Goal: Transaction & Acquisition: Purchase product/service

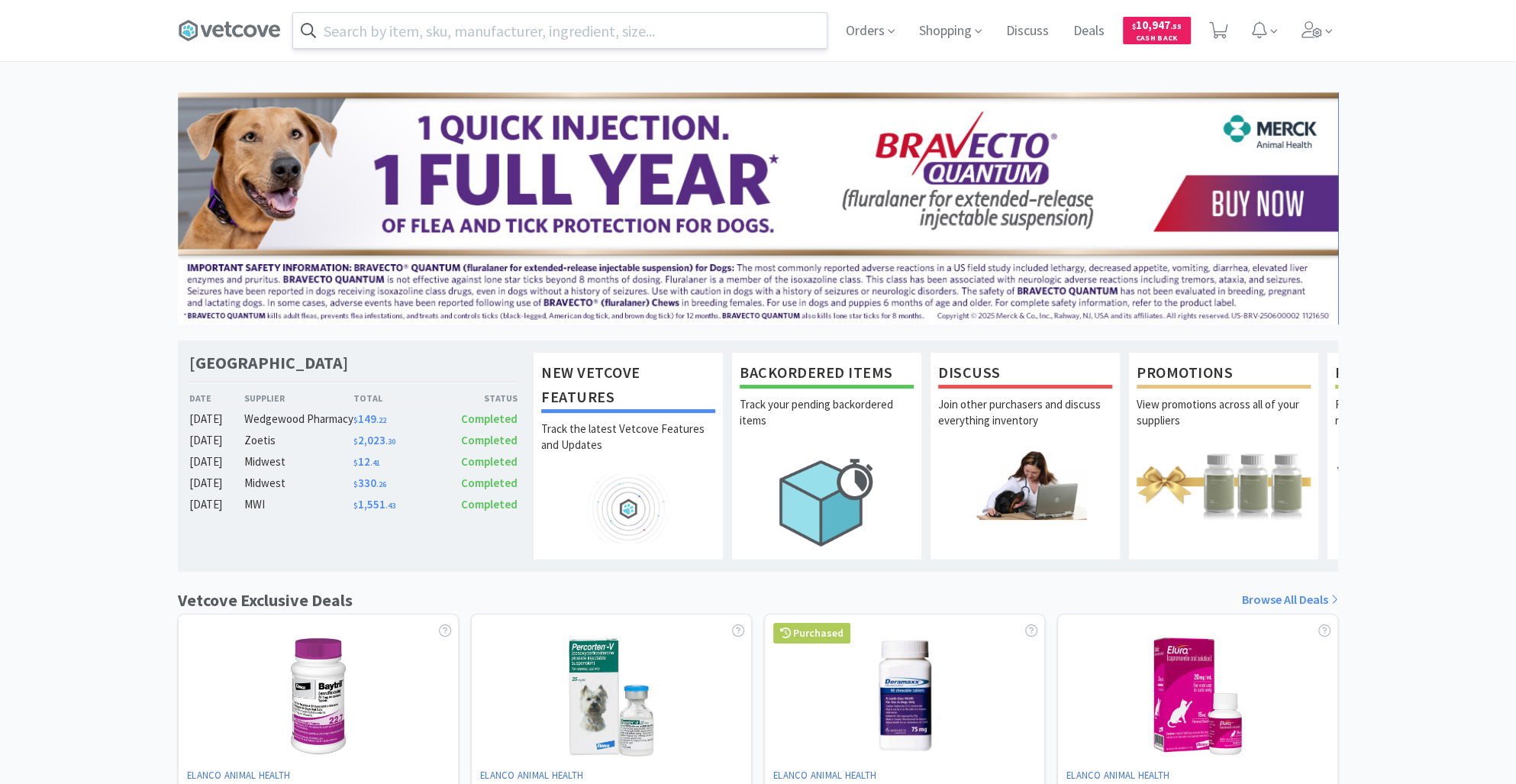
click at [341, 46] on input "text" at bounding box center [560, 31] width 534 height 35
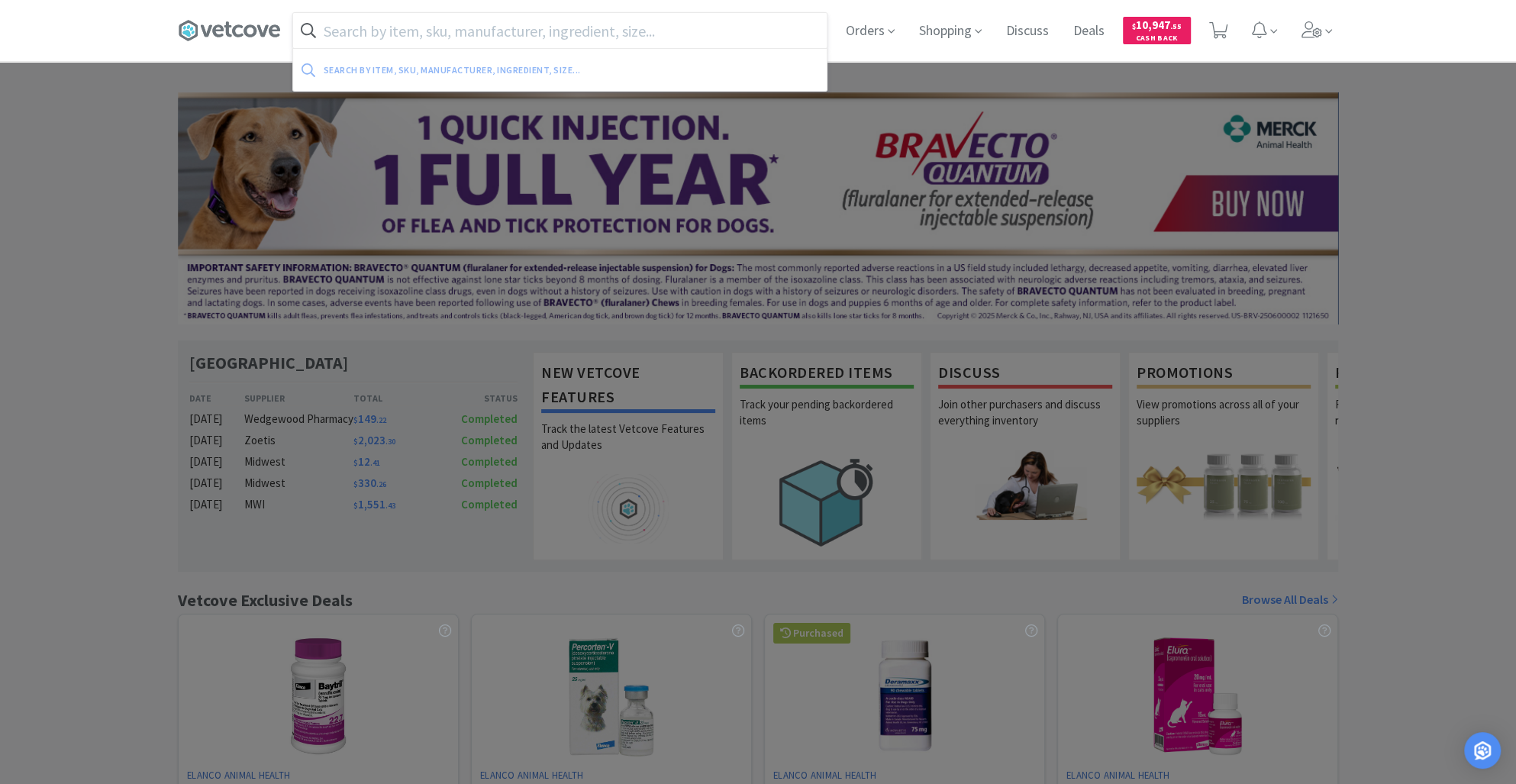
paste input "[PERSON_NAME] LARYNGOSCOPE"
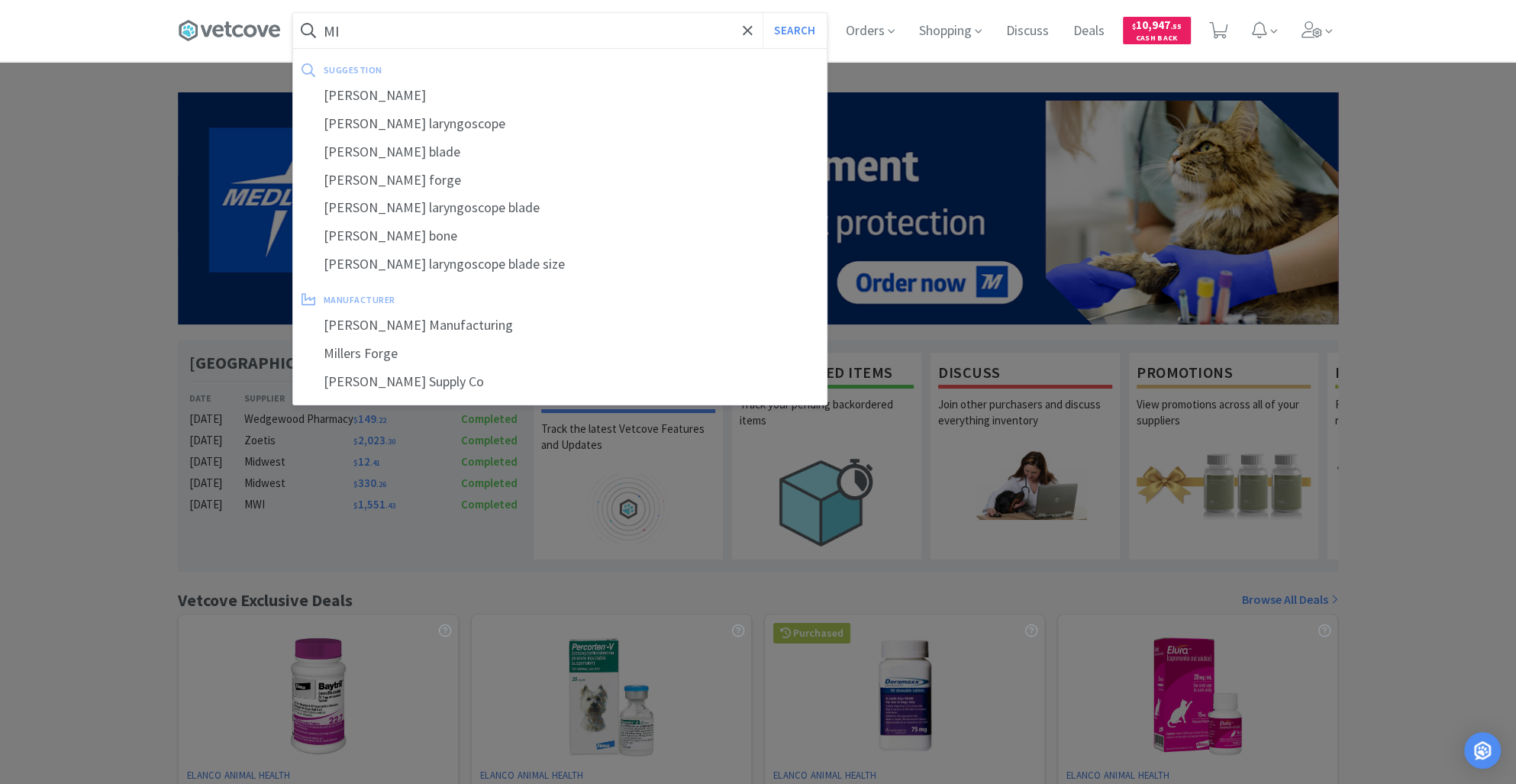
type input "M"
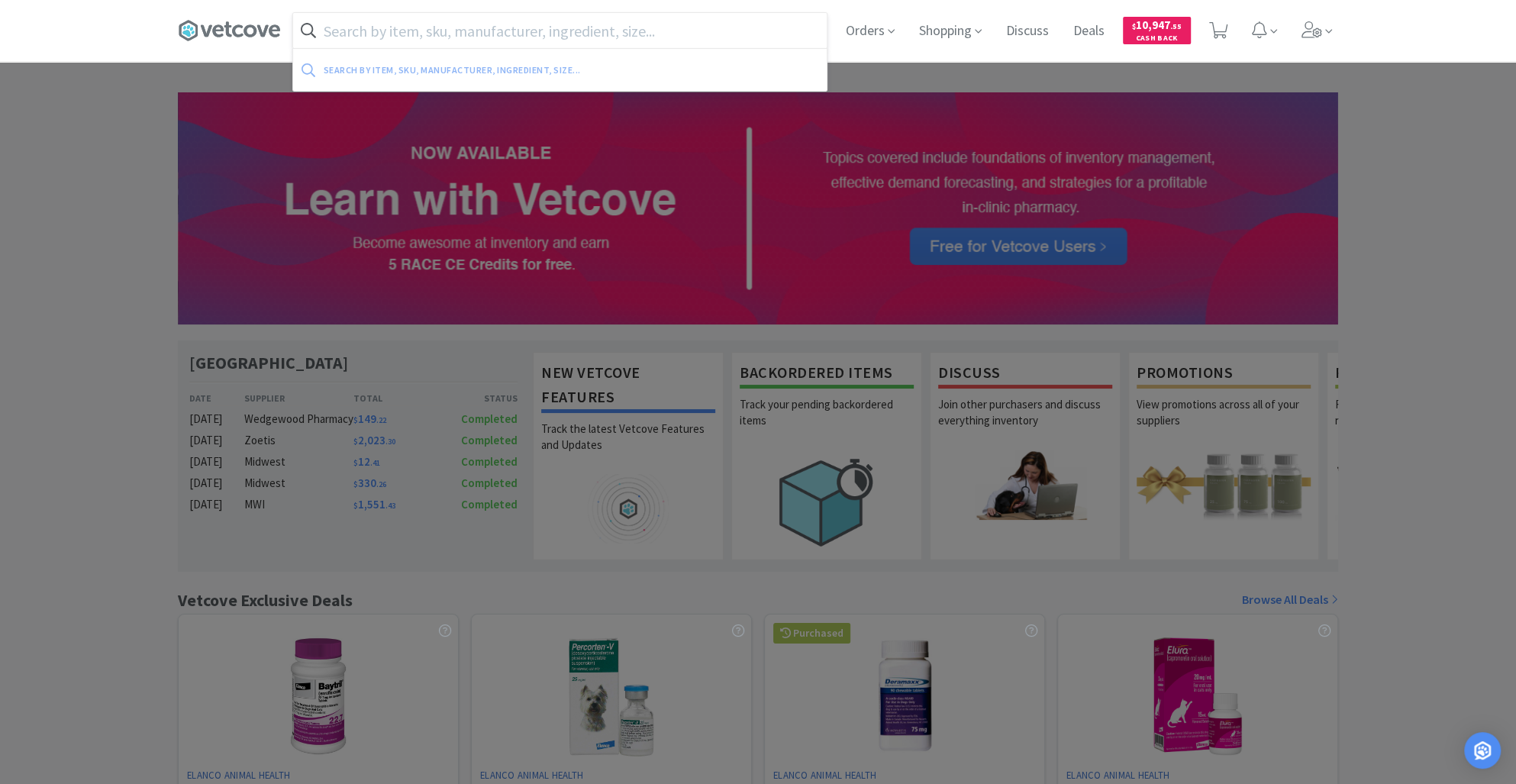
paste input "[PERSON_NAME] LARYNGOSCOPE"
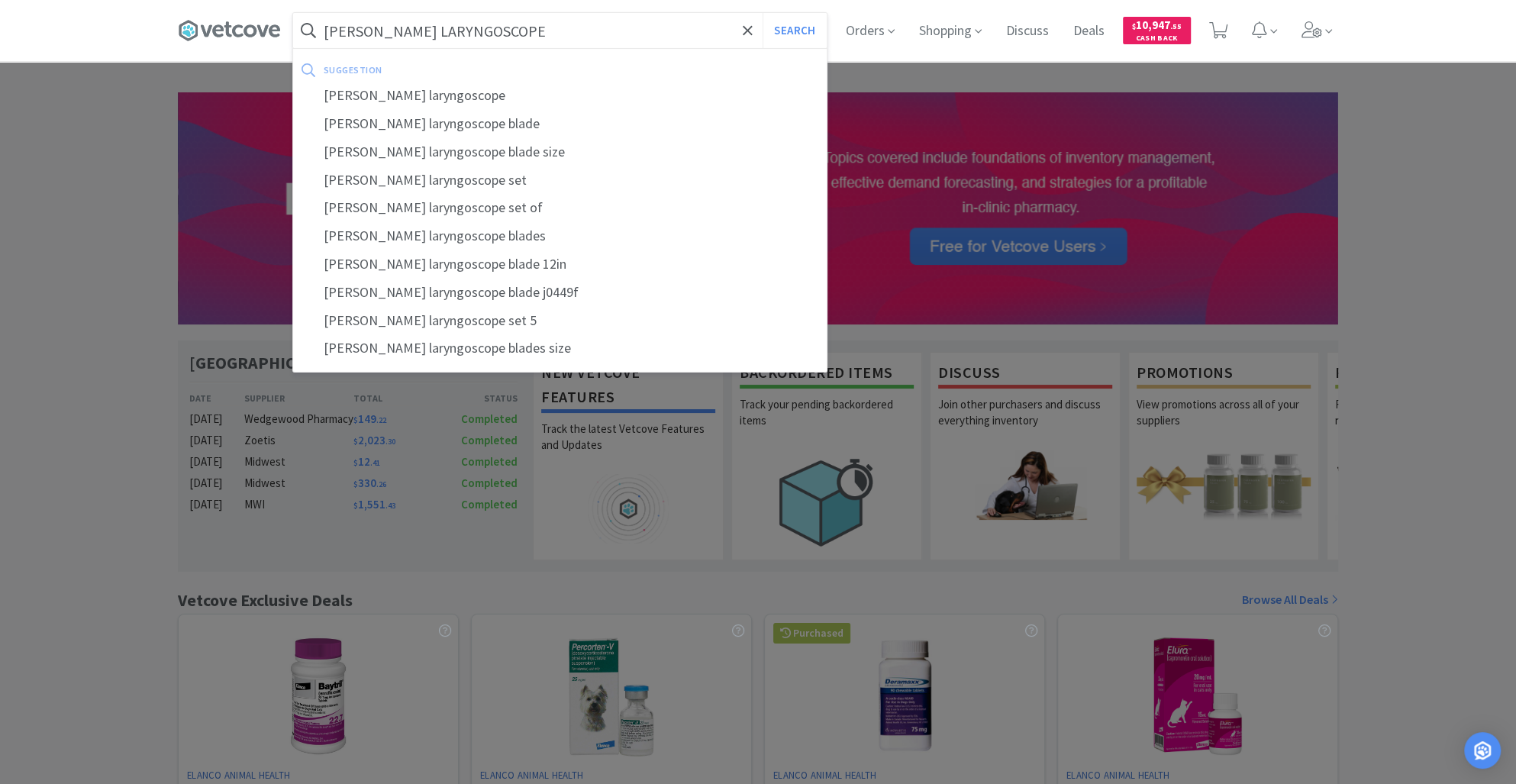
click at [372, 28] on input "[PERSON_NAME] LARYNGOSCOPE" at bounding box center [560, 31] width 534 height 35
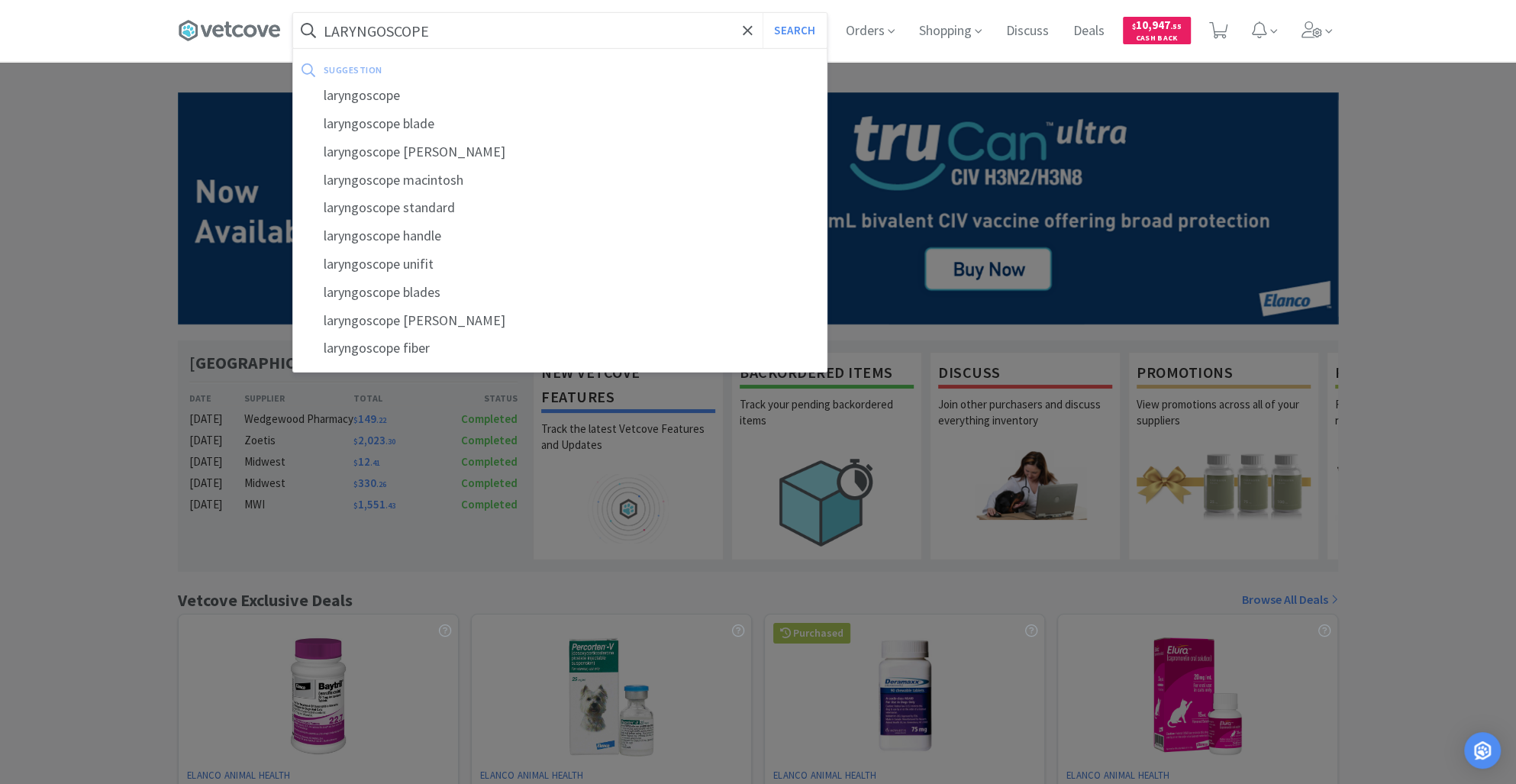
click at [463, 20] on input "LARYNGOSCOPE" at bounding box center [560, 31] width 534 height 35
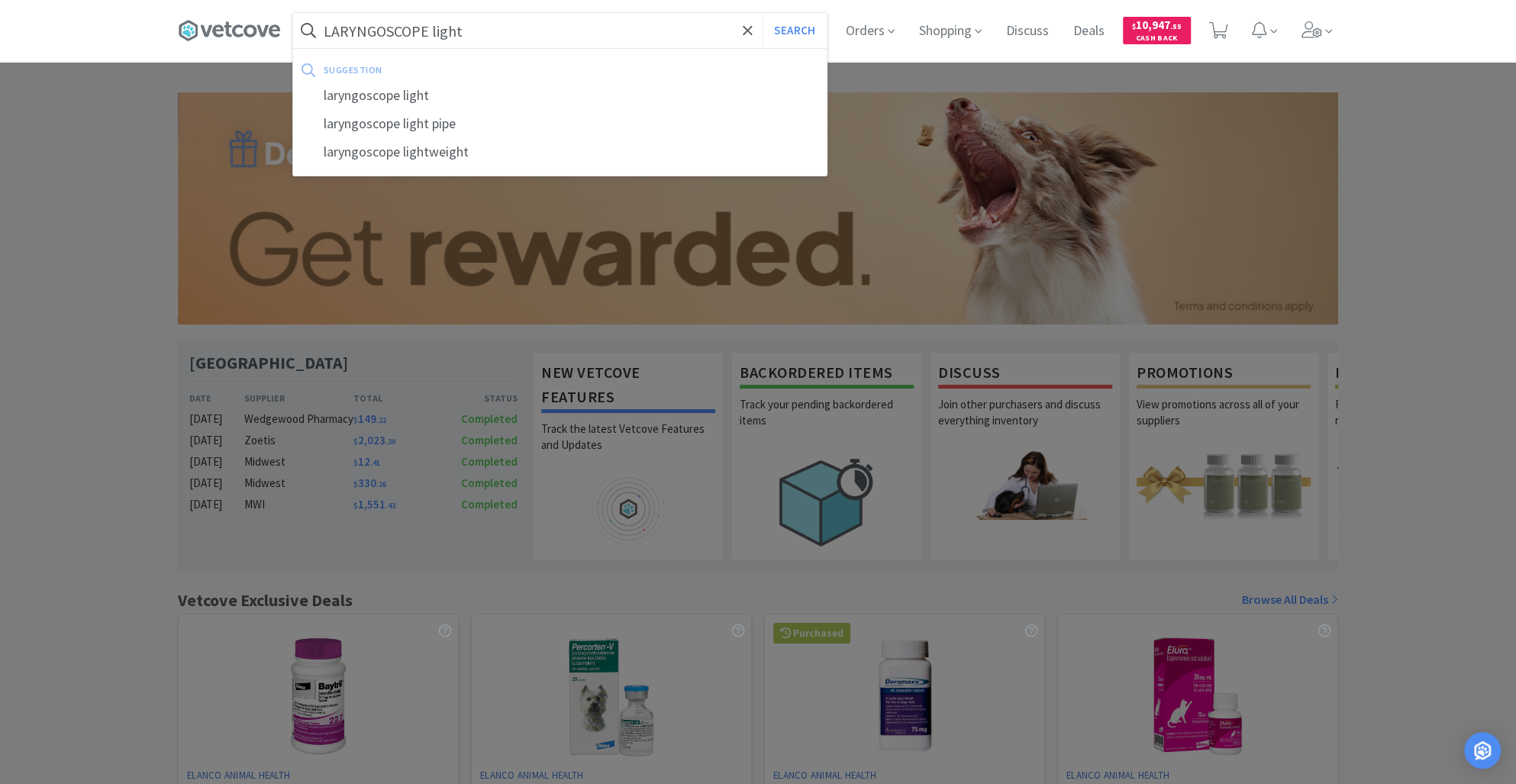
type input "LARYNGOSCOPE light"
click at [763, 13] on button "Search" at bounding box center [795, 31] width 64 height 35
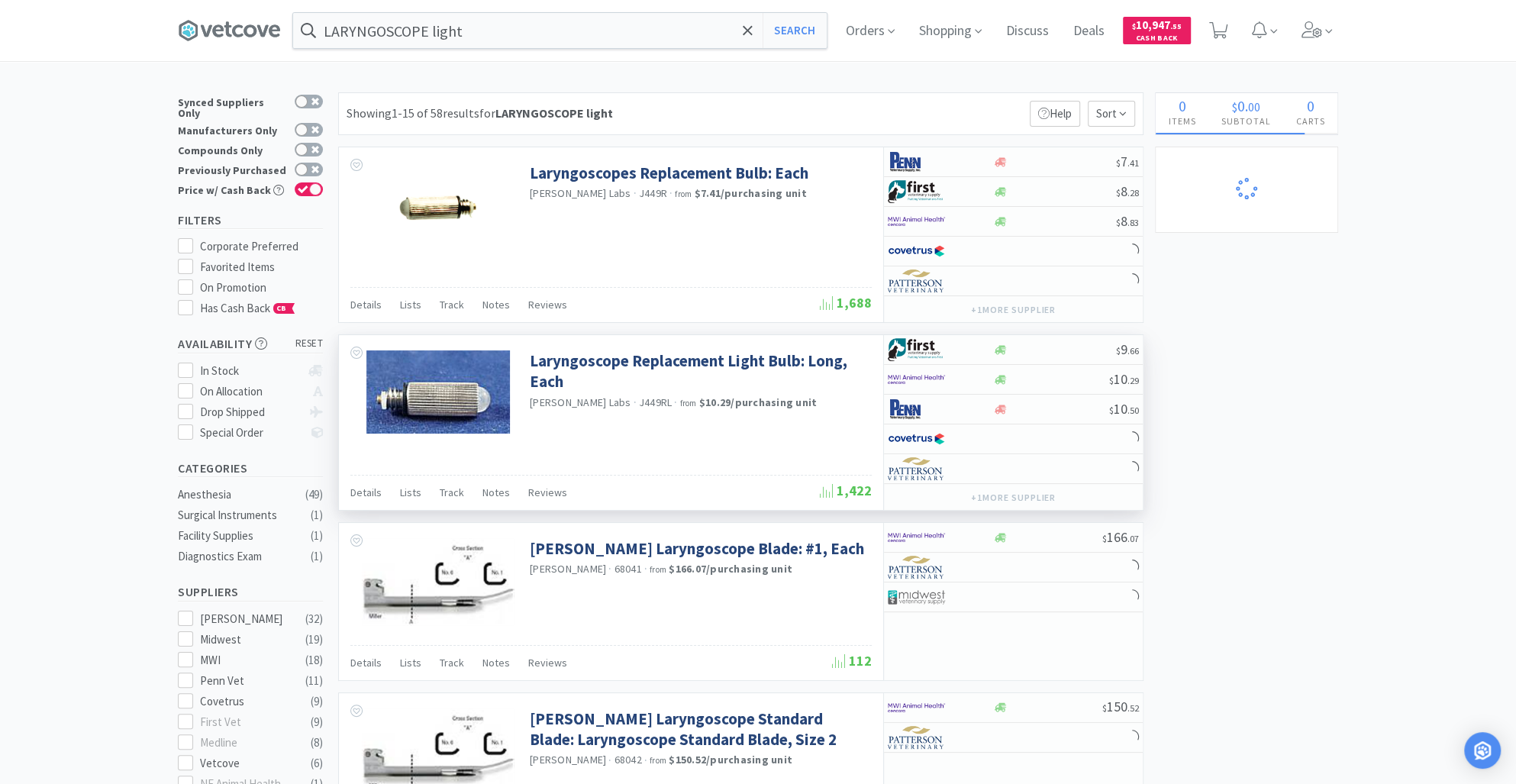
select select "1"
select select "4"
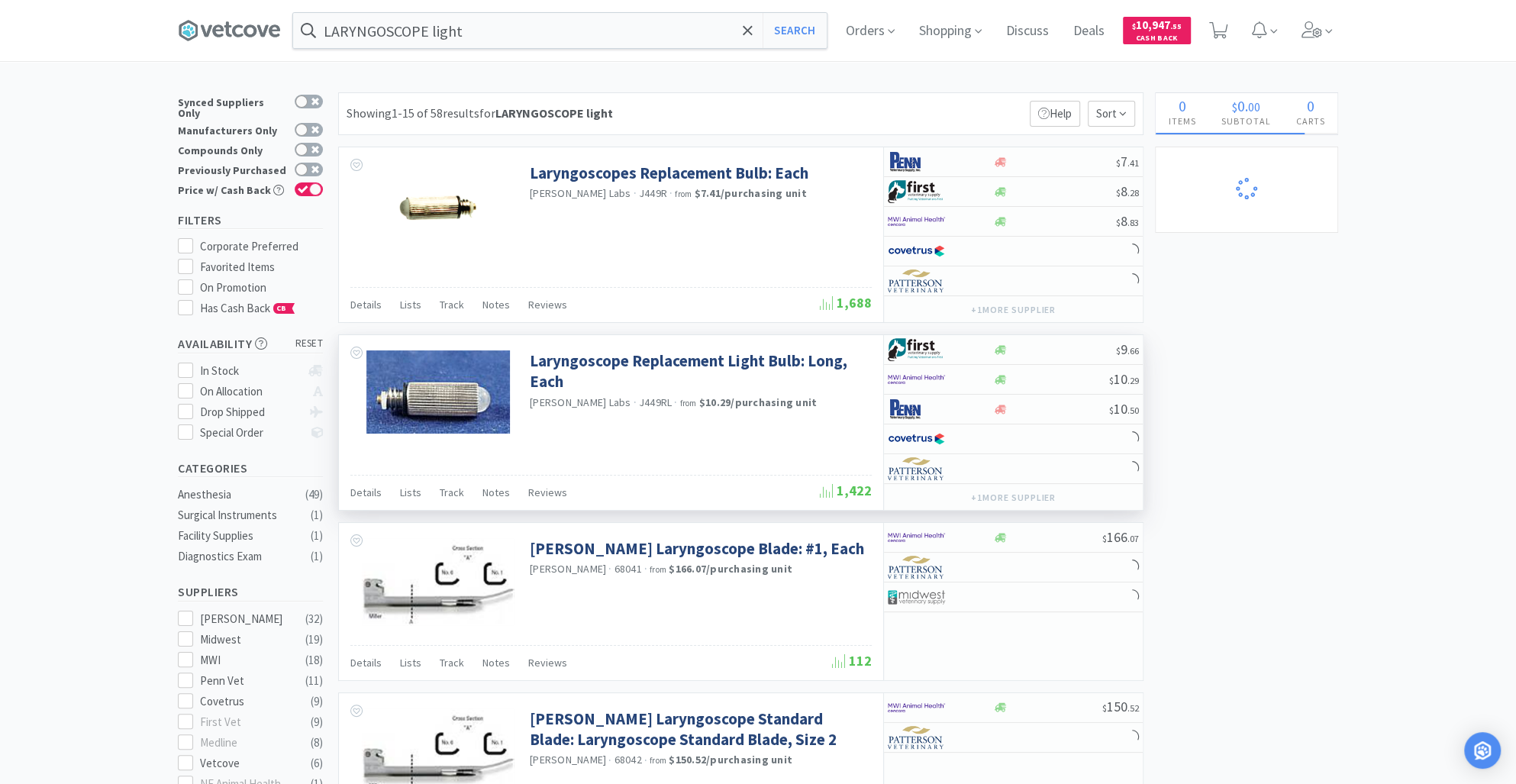
select select "3"
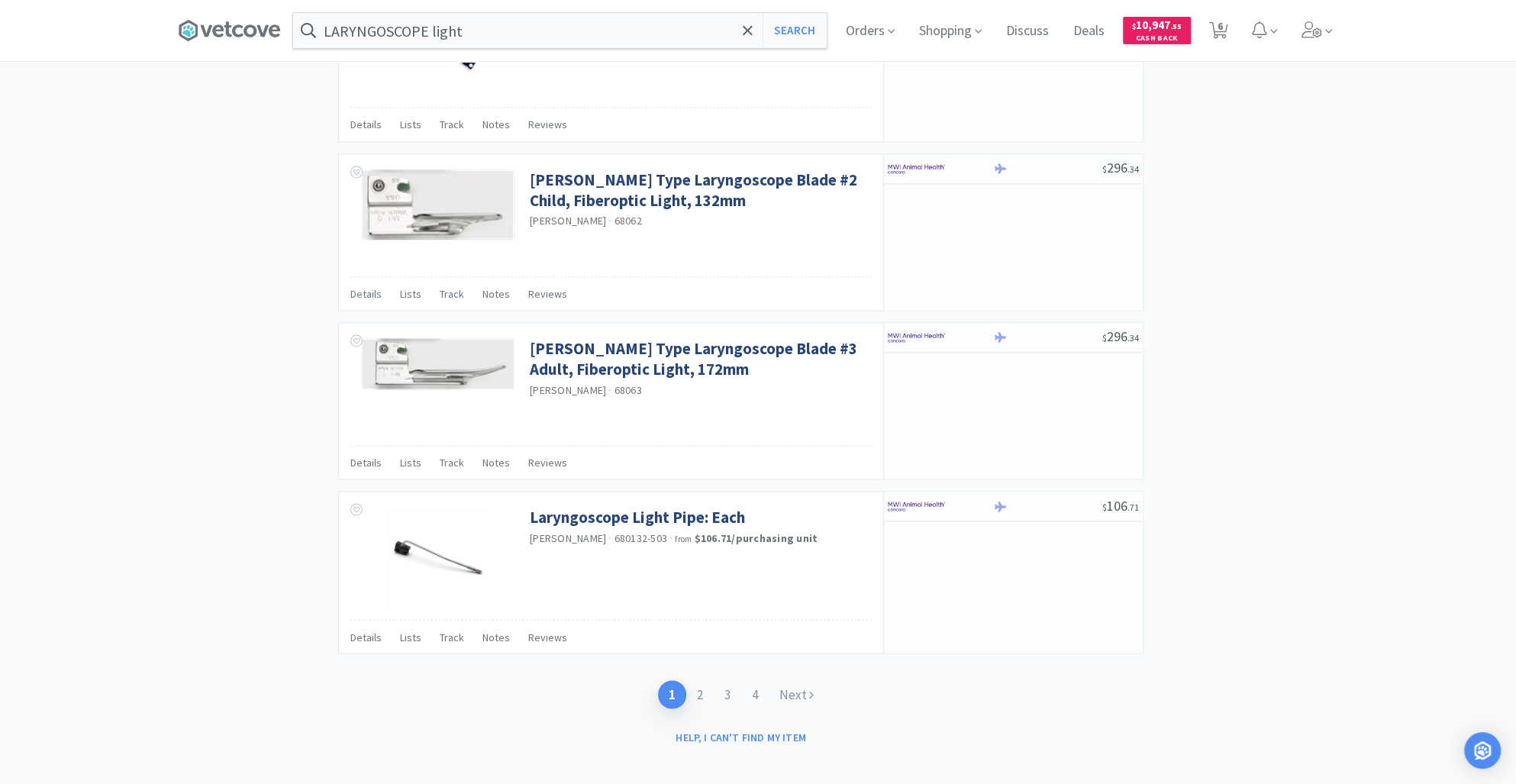
scroll to position [2102, 0]
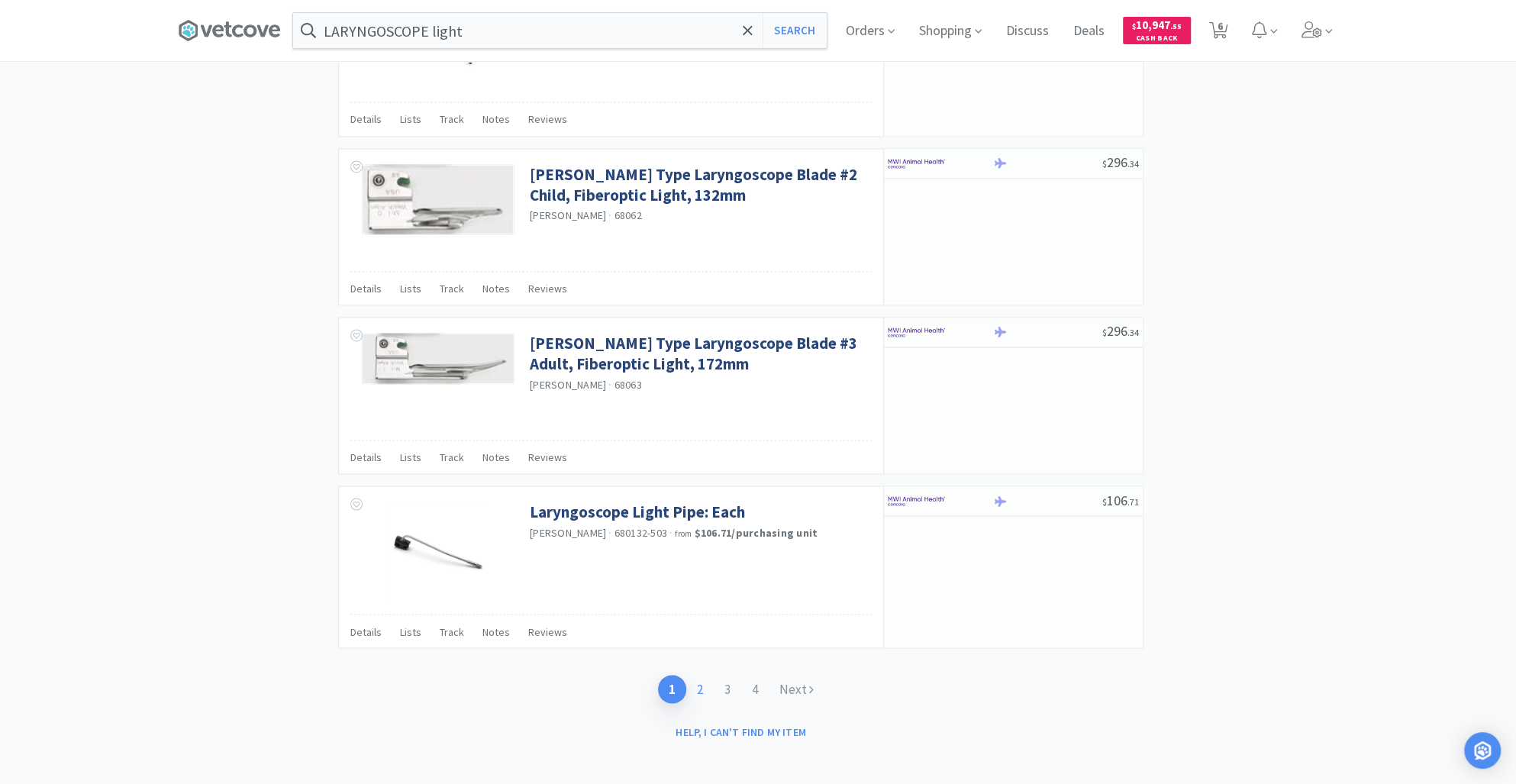
click at [705, 677] on link "2" at bounding box center [699, 689] width 27 height 28
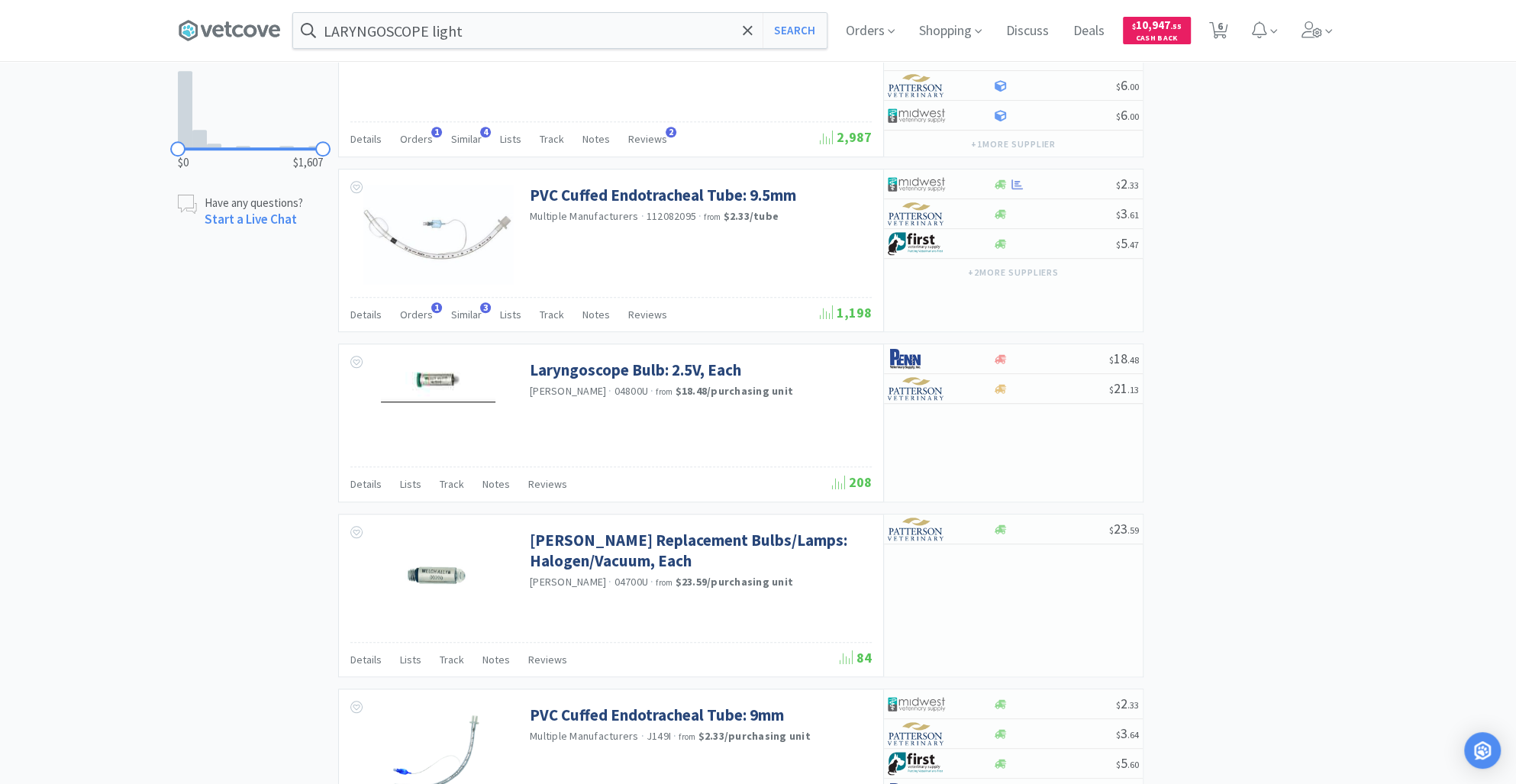
scroll to position [1037, 0]
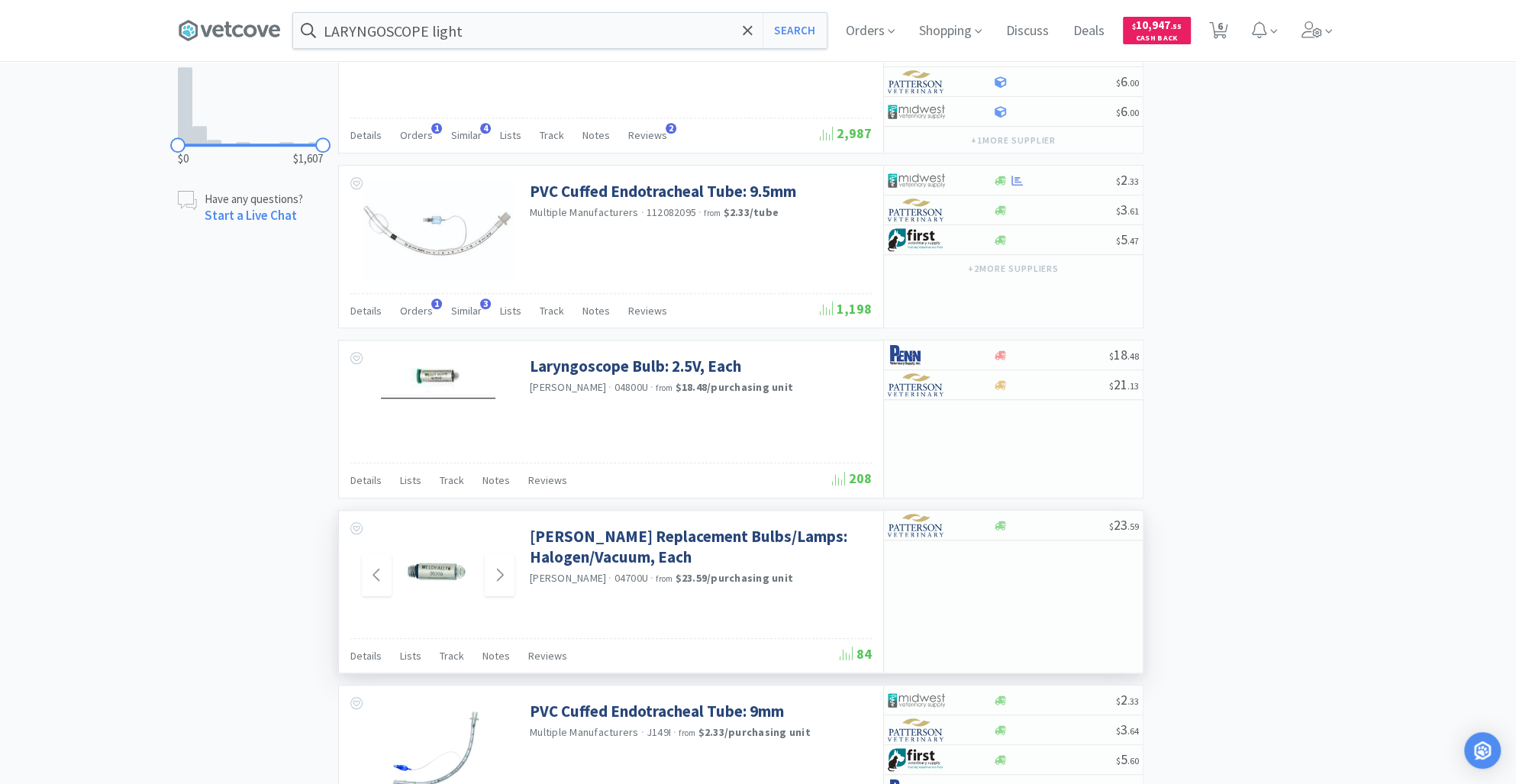
click at [435, 570] on img at bounding box center [438, 575] width 99 height 99
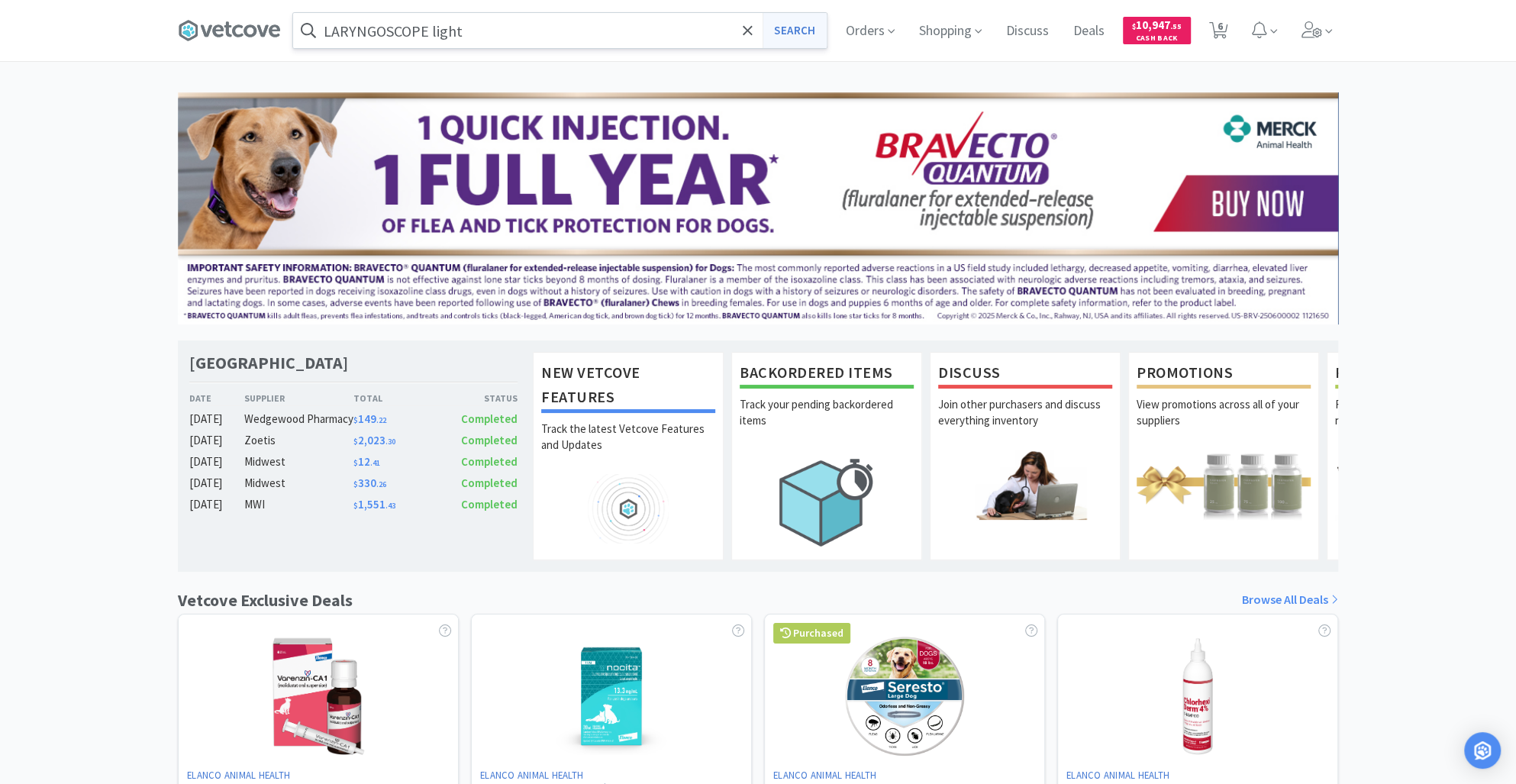
click at [788, 32] on button "Search" at bounding box center [795, 31] width 64 height 35
select select "1"
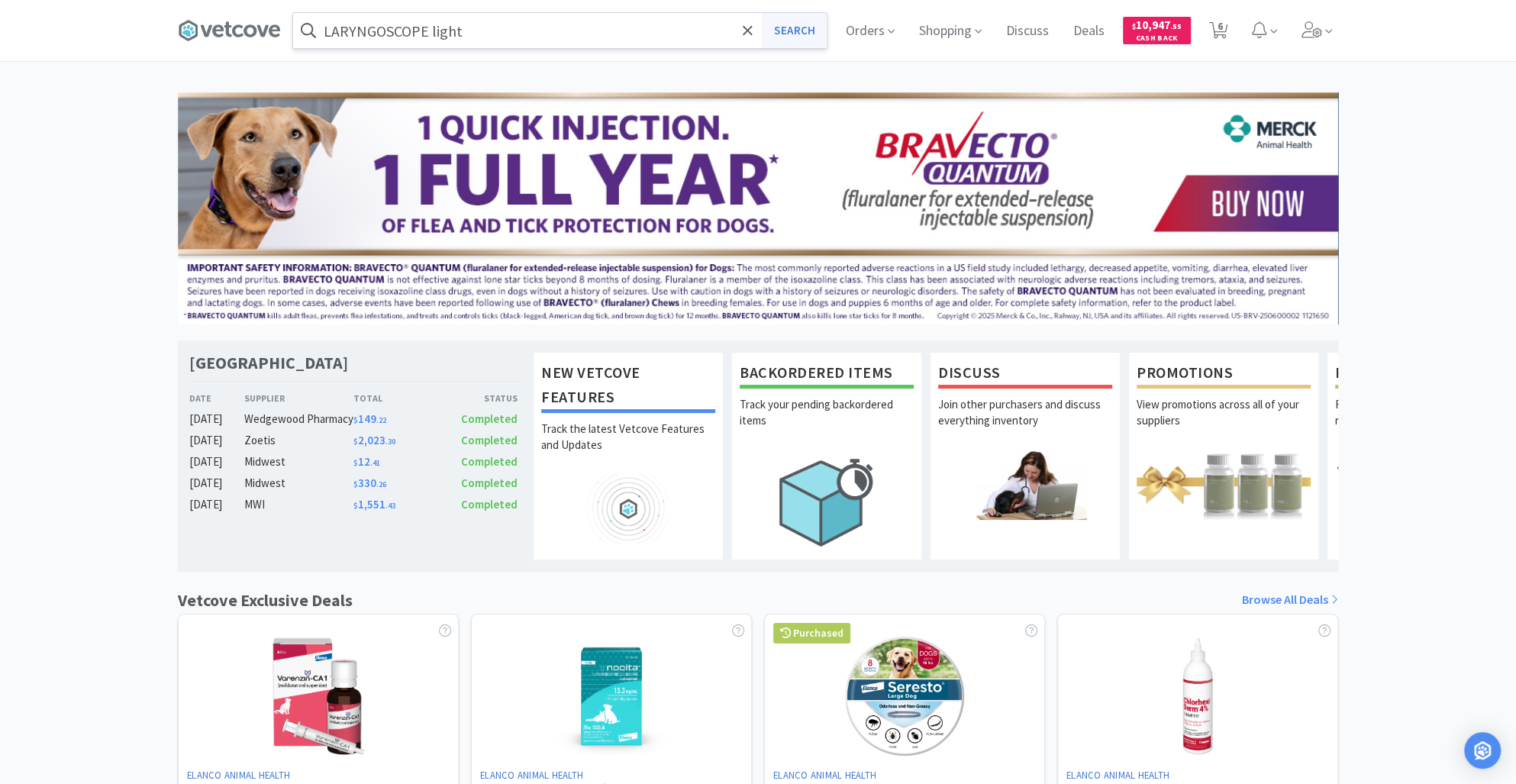
select select "4"
select select "3"
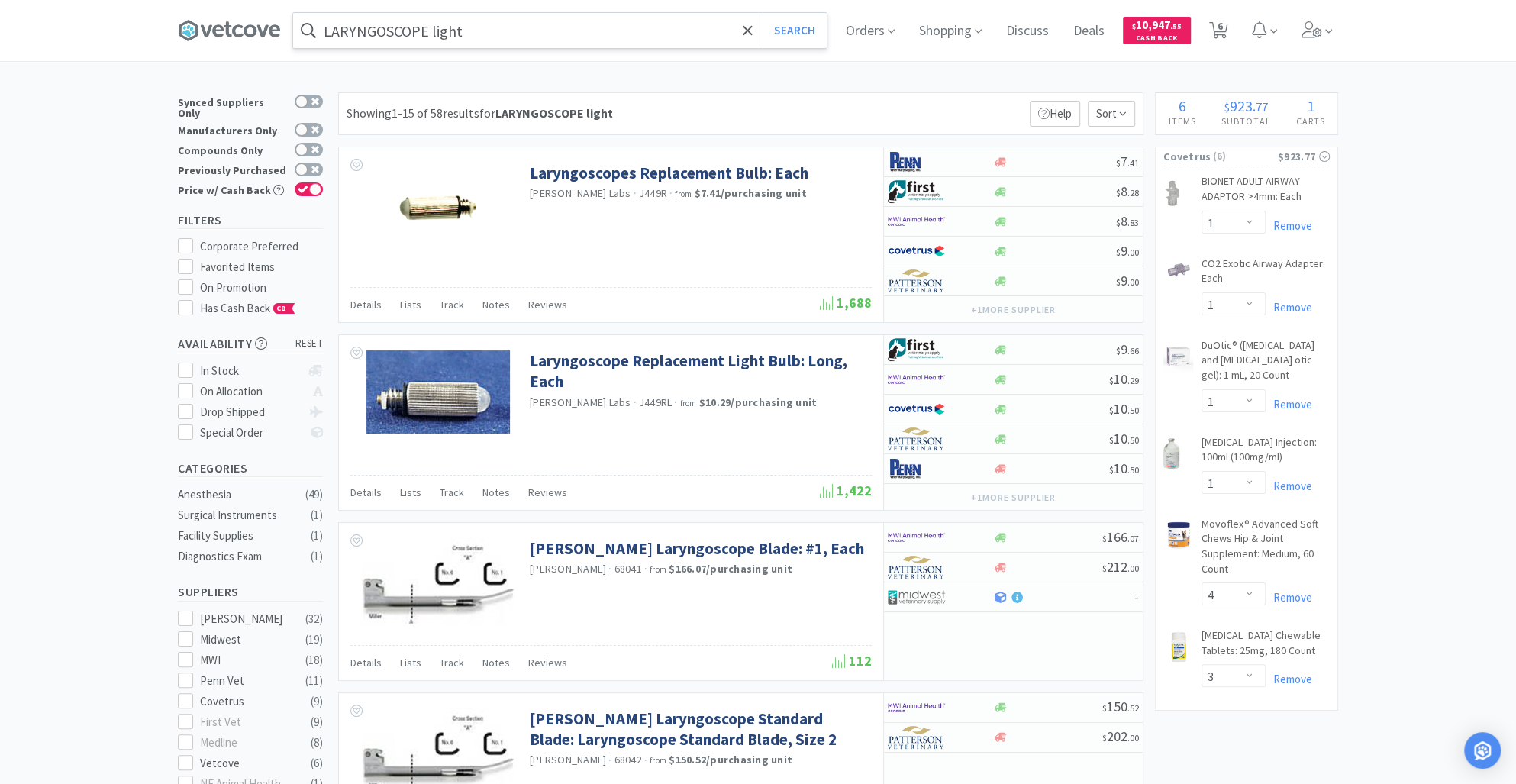
click at [500, 37] on input "LARYNGOSCOPE light" at bounding box center [560, 31] width 534 height 35
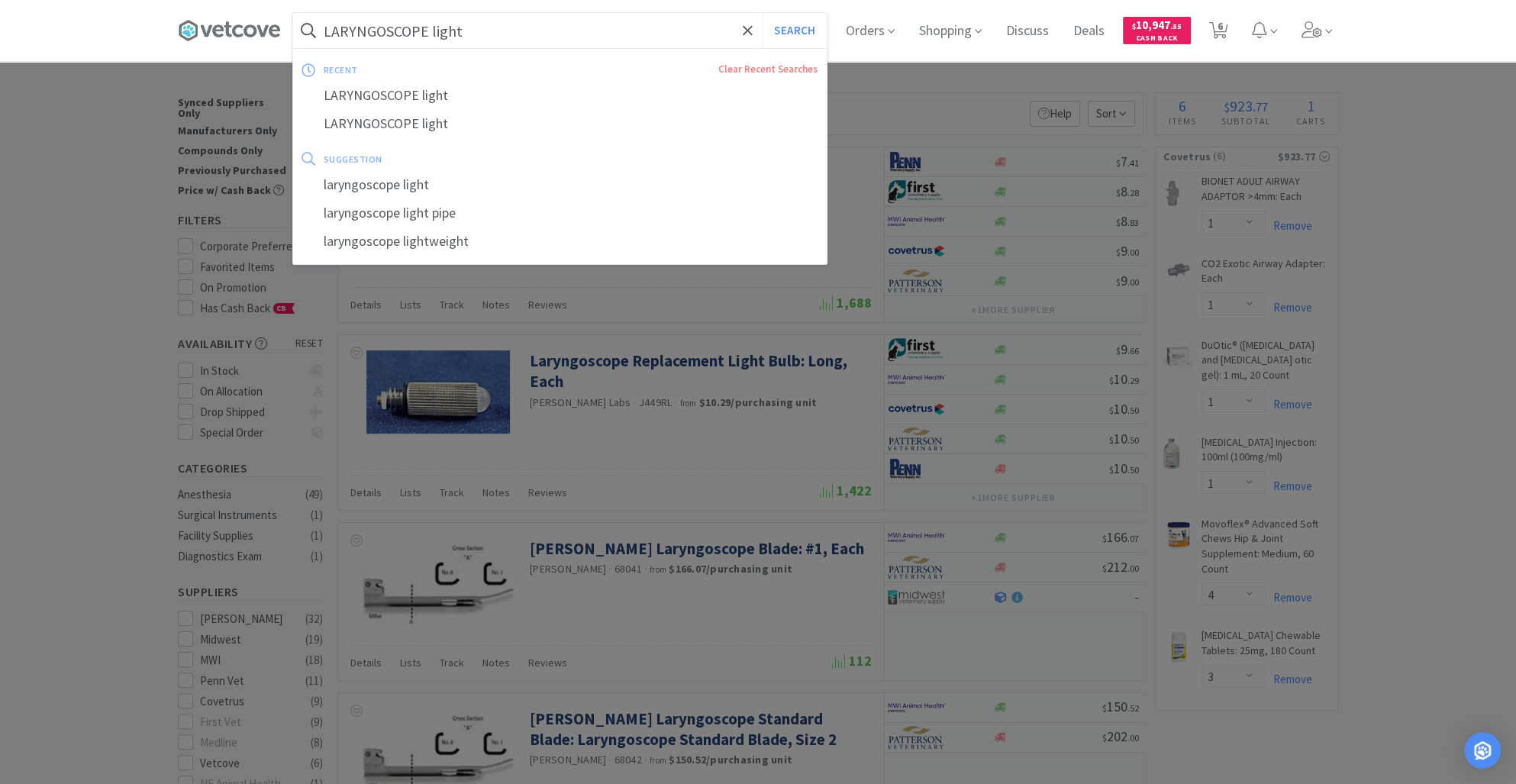
click at [500, 37] on input "LARYNGOSCOPE light" at bounding box center [560, 31] width 534 height 35
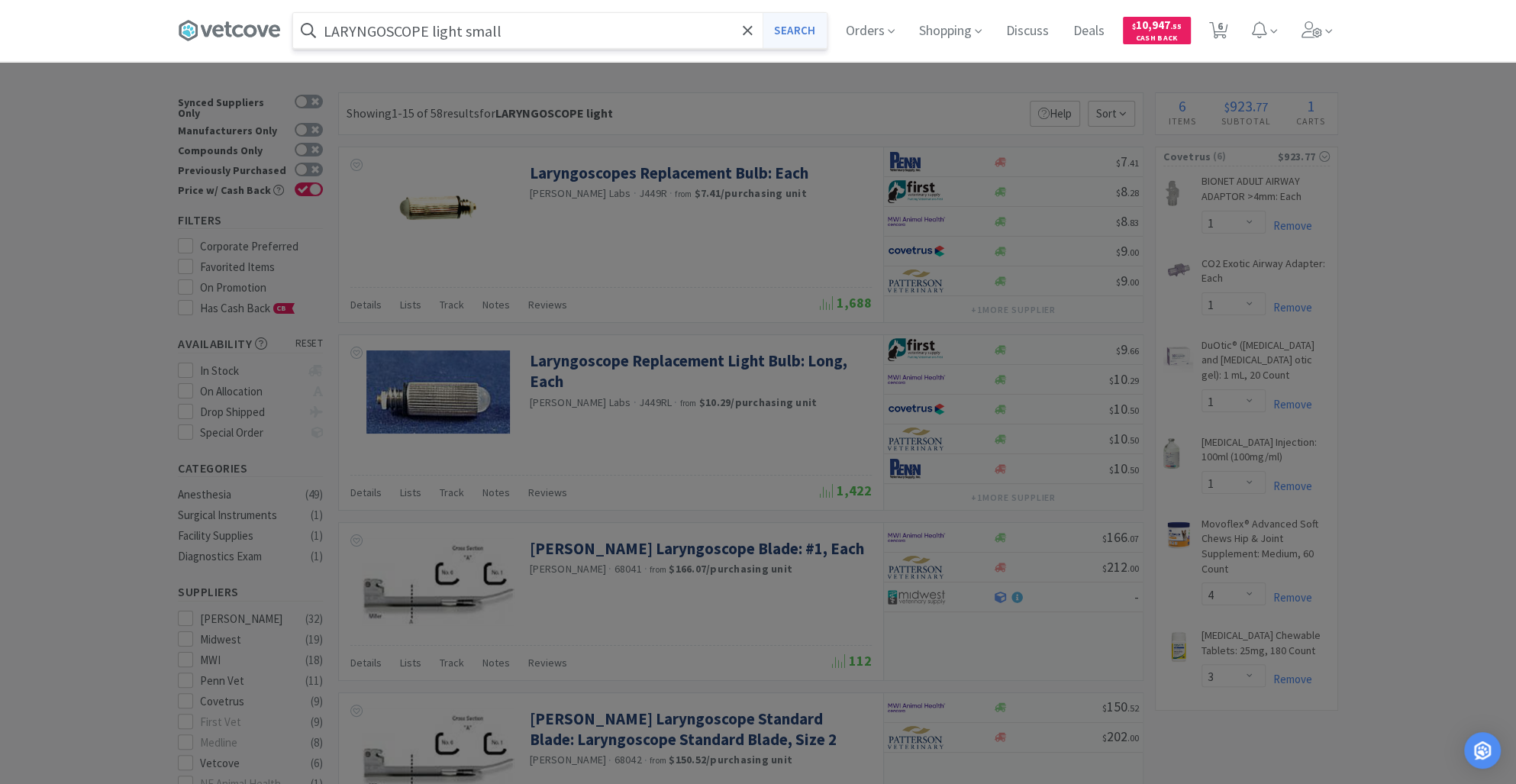
click at [803, 31] on button "Search" at bounding box center [795, 31] width 64 height 35
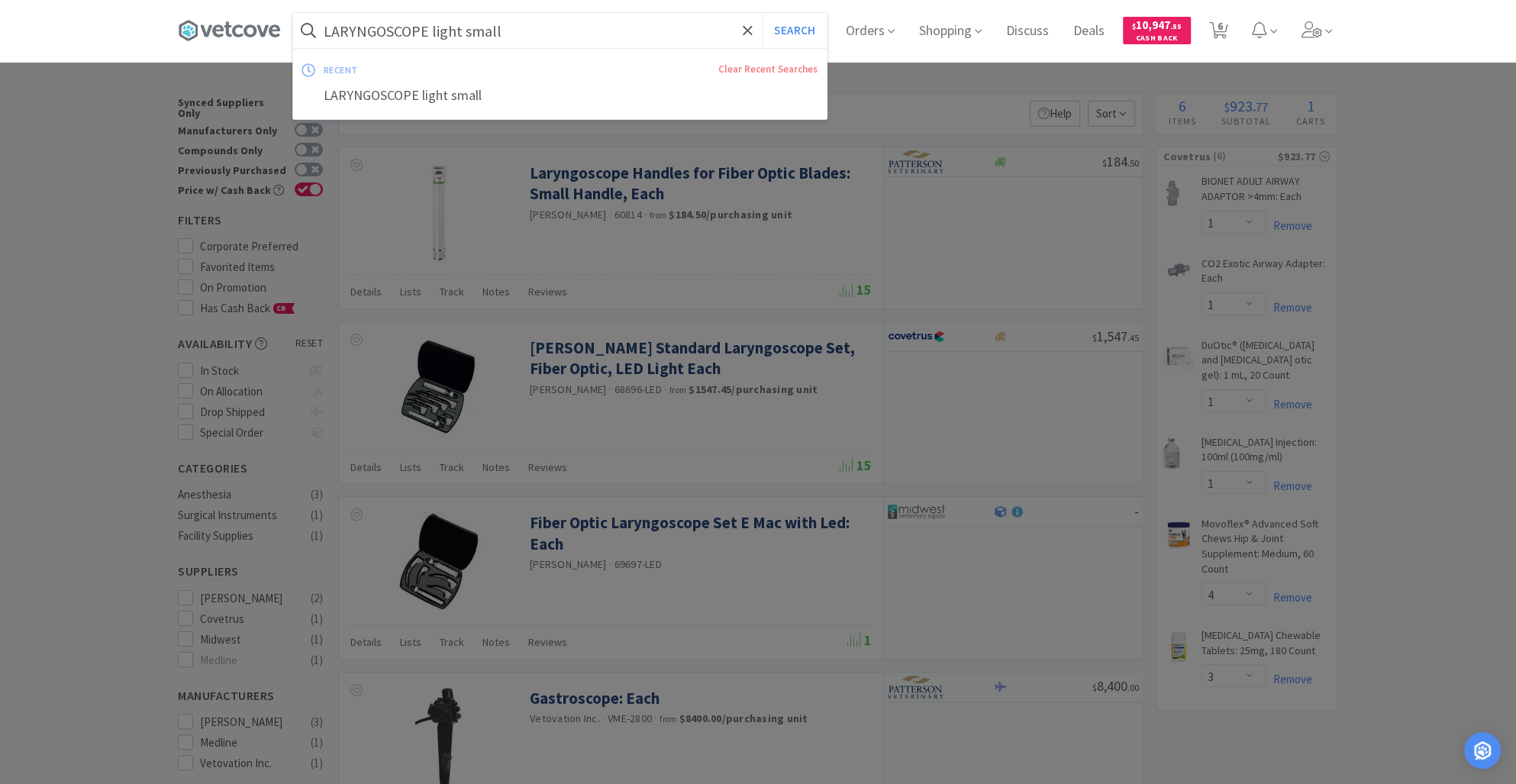
click at [522, 42] on input "LARYNGOSCOPE light small" at bounding box center [560, 31] width 534 height 35
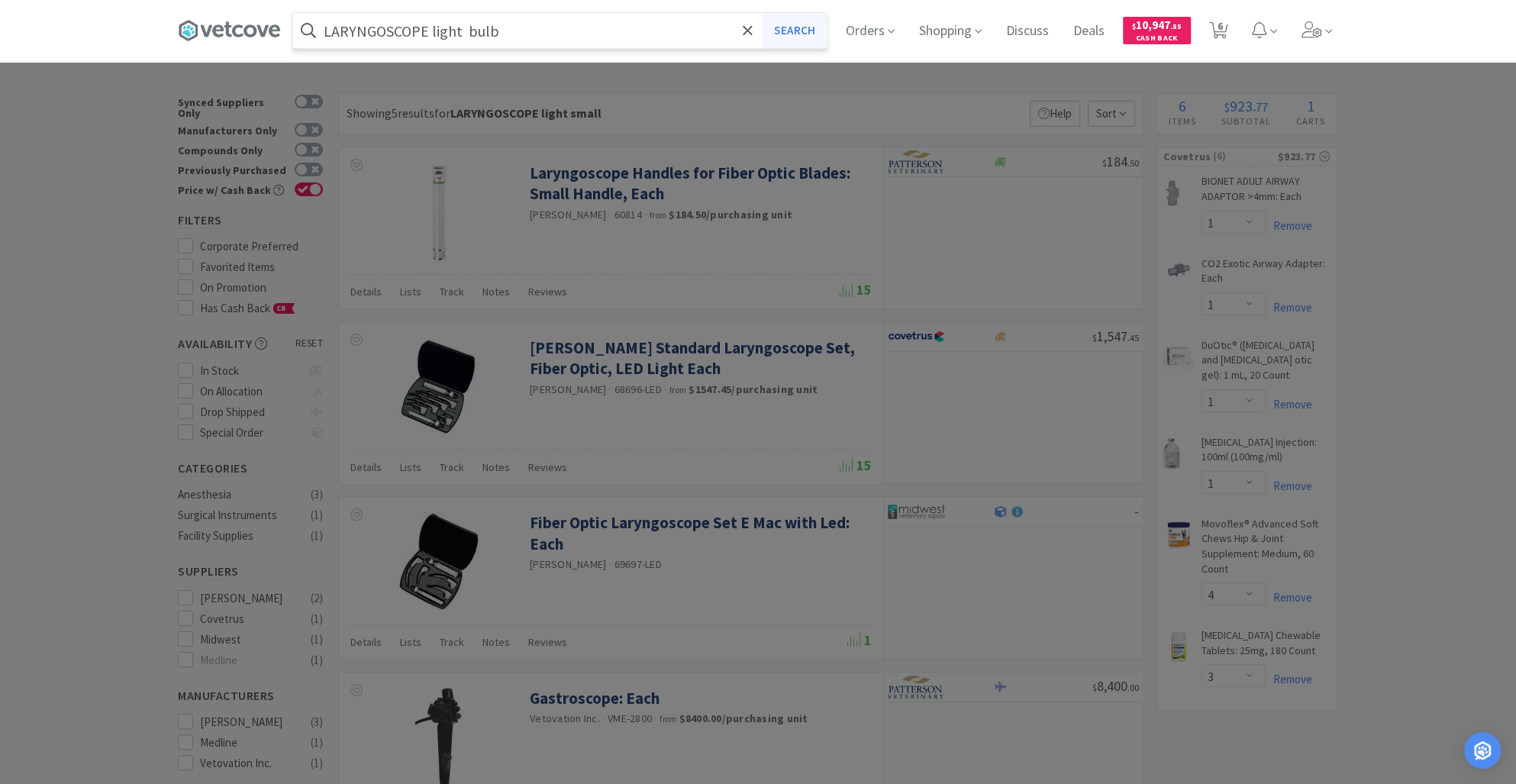
type input "LARYNGOSCOPE light bulb"
click at [794, 27] on button "Search" at bounding box center [795, 31] width 64 height 35
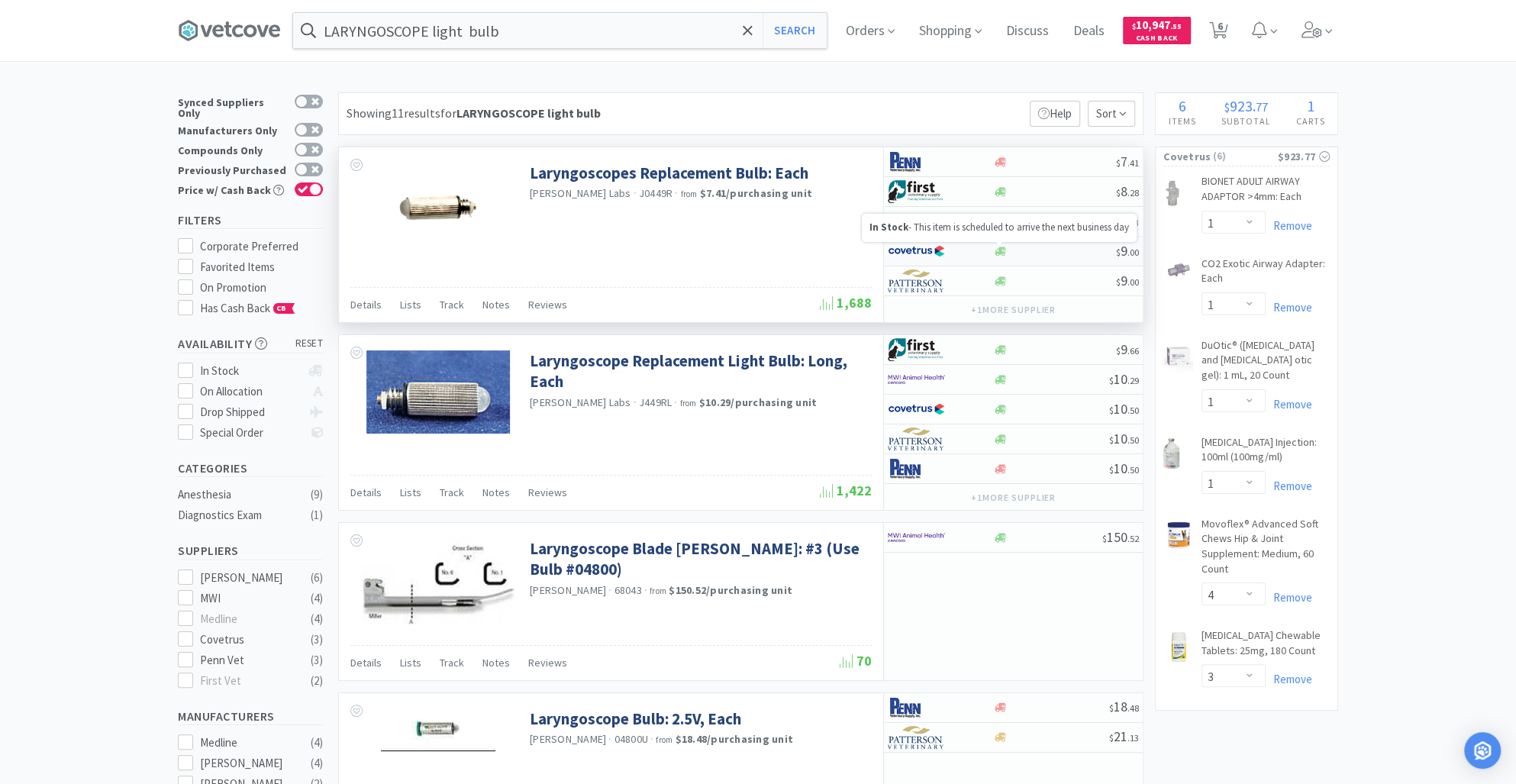
click at [1004, 251] on icon at bounding box center [1000, 251] width 11 height 9
select select "1"
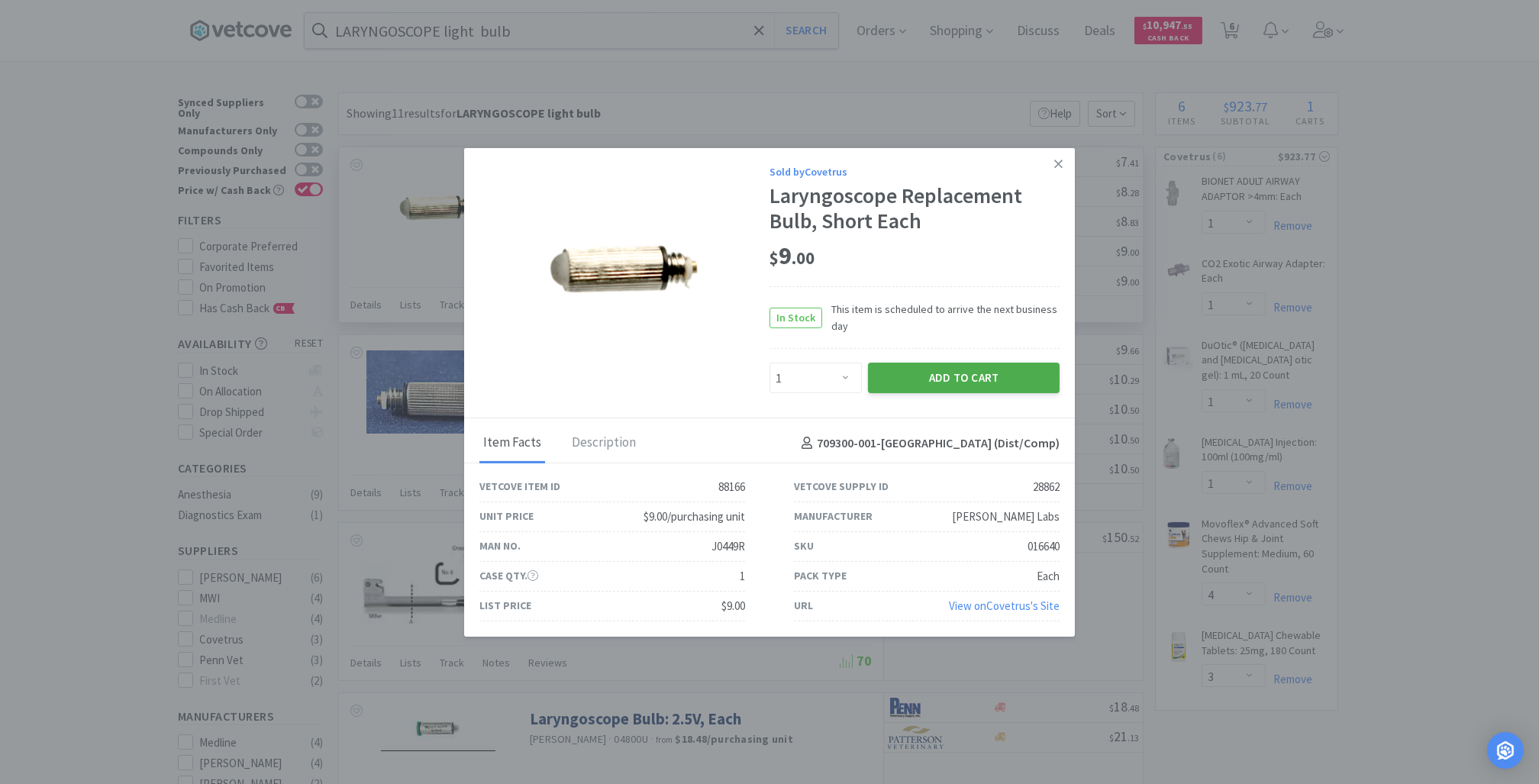
click at [932, 383] on button "Add to Cart" at bounding box center [964, 377] width 192 height 31
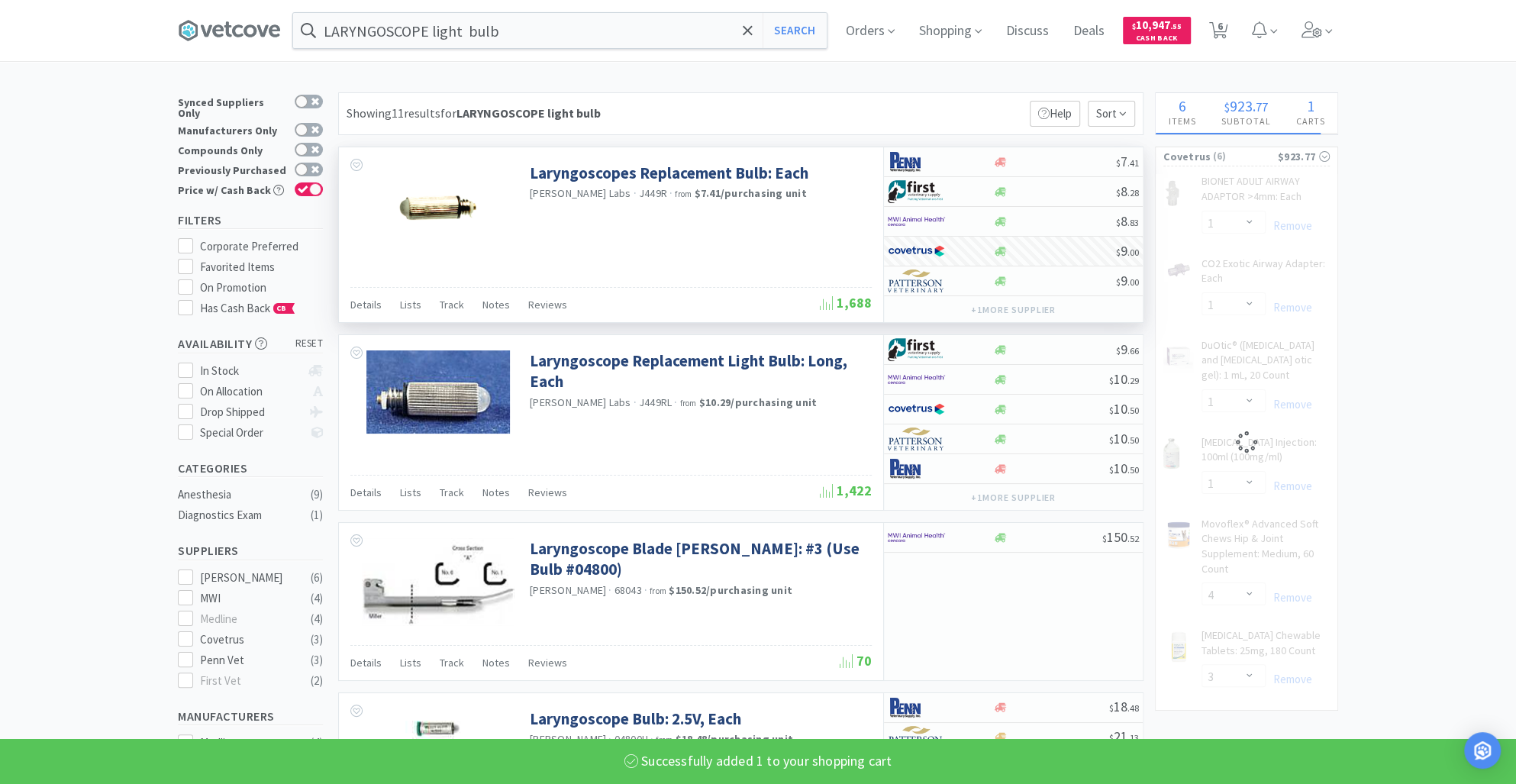
select select "1"
select select "4"
select select "3"
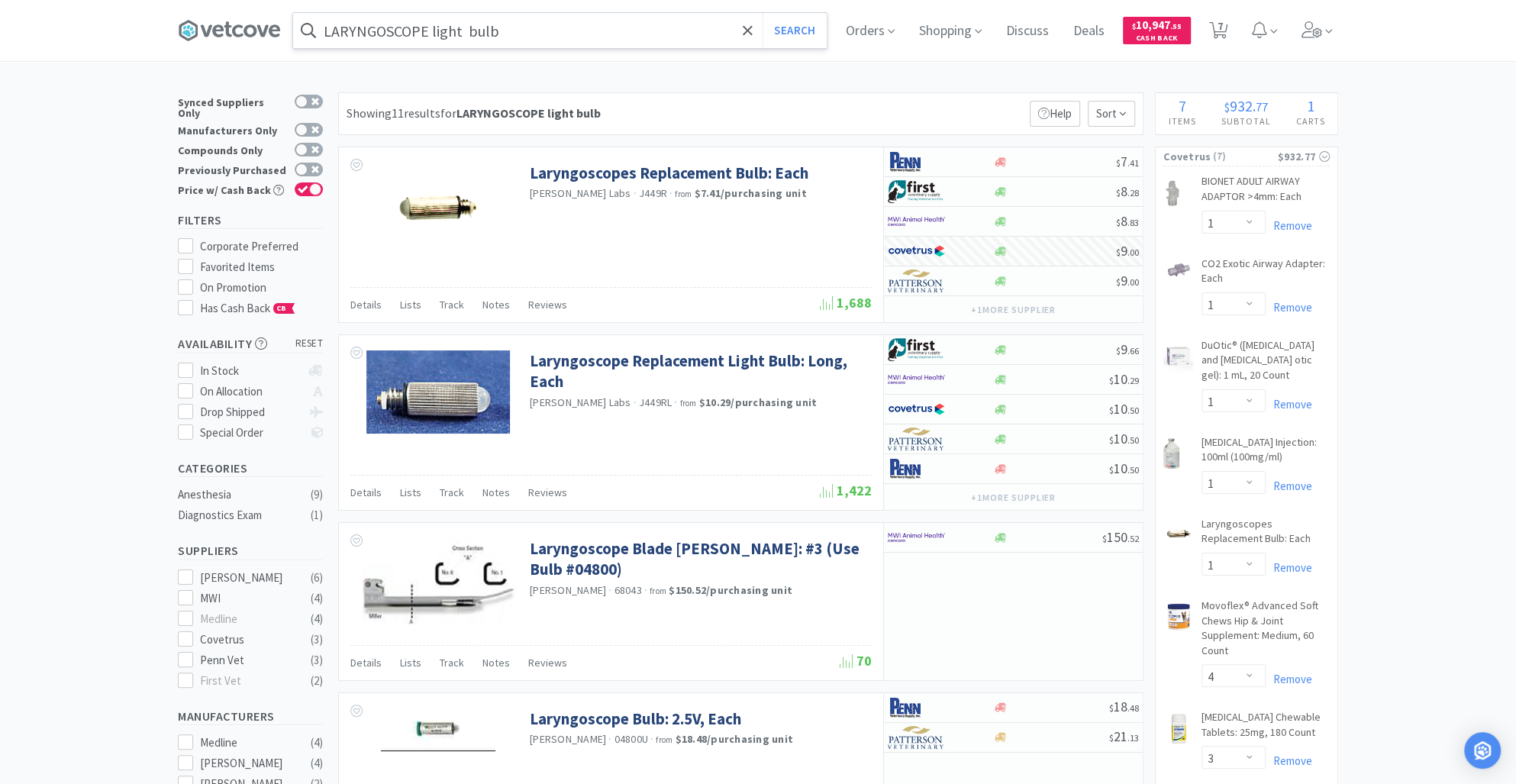
click at [528, 34] on input "LARYNGOSCOPE light bulb" at bounding box center [560, 31] width 534 height 35
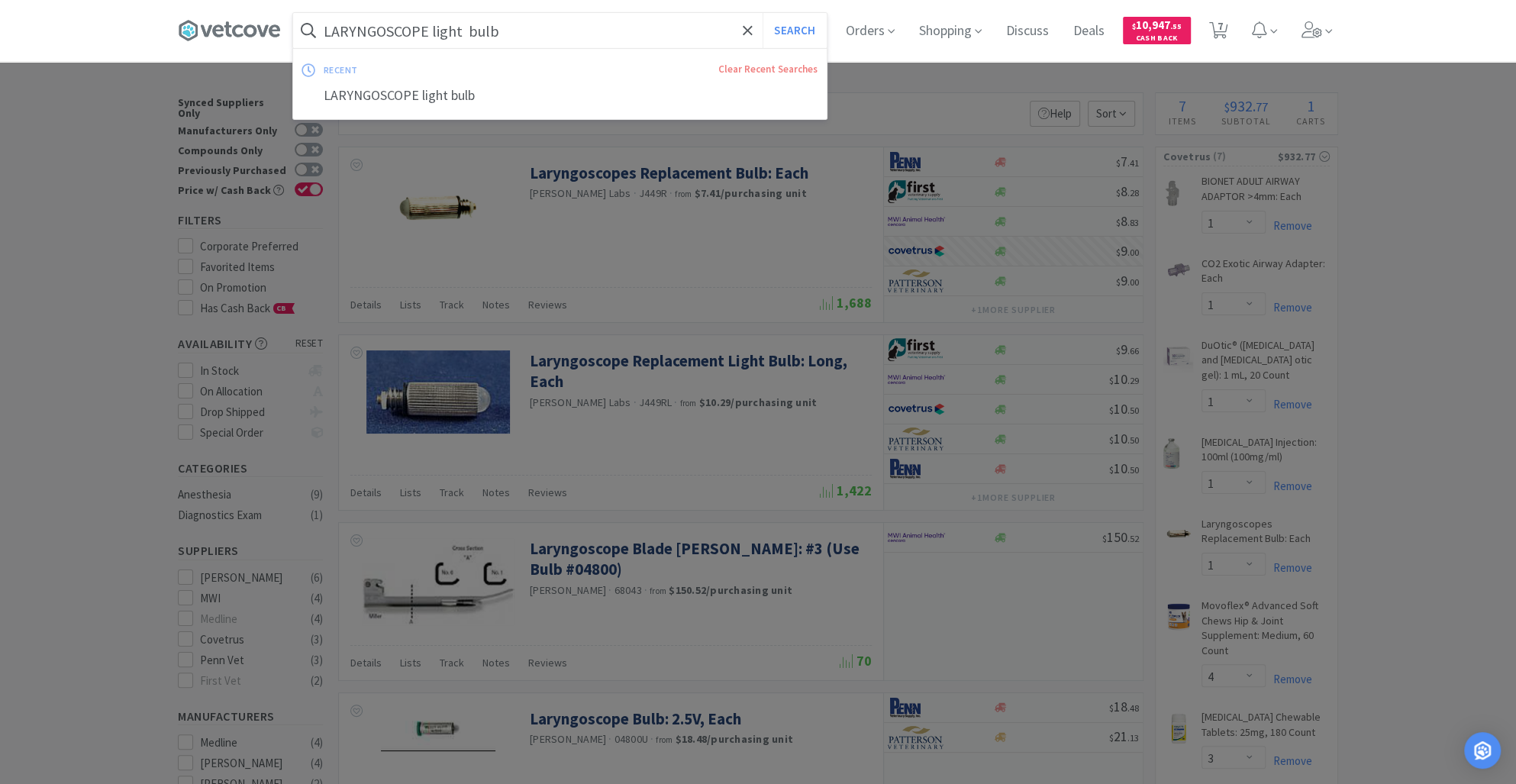
click at [528, 34] on input "LARYNGOSCOPE light bulb" at bounding box center [560, 31] width 534 height 35
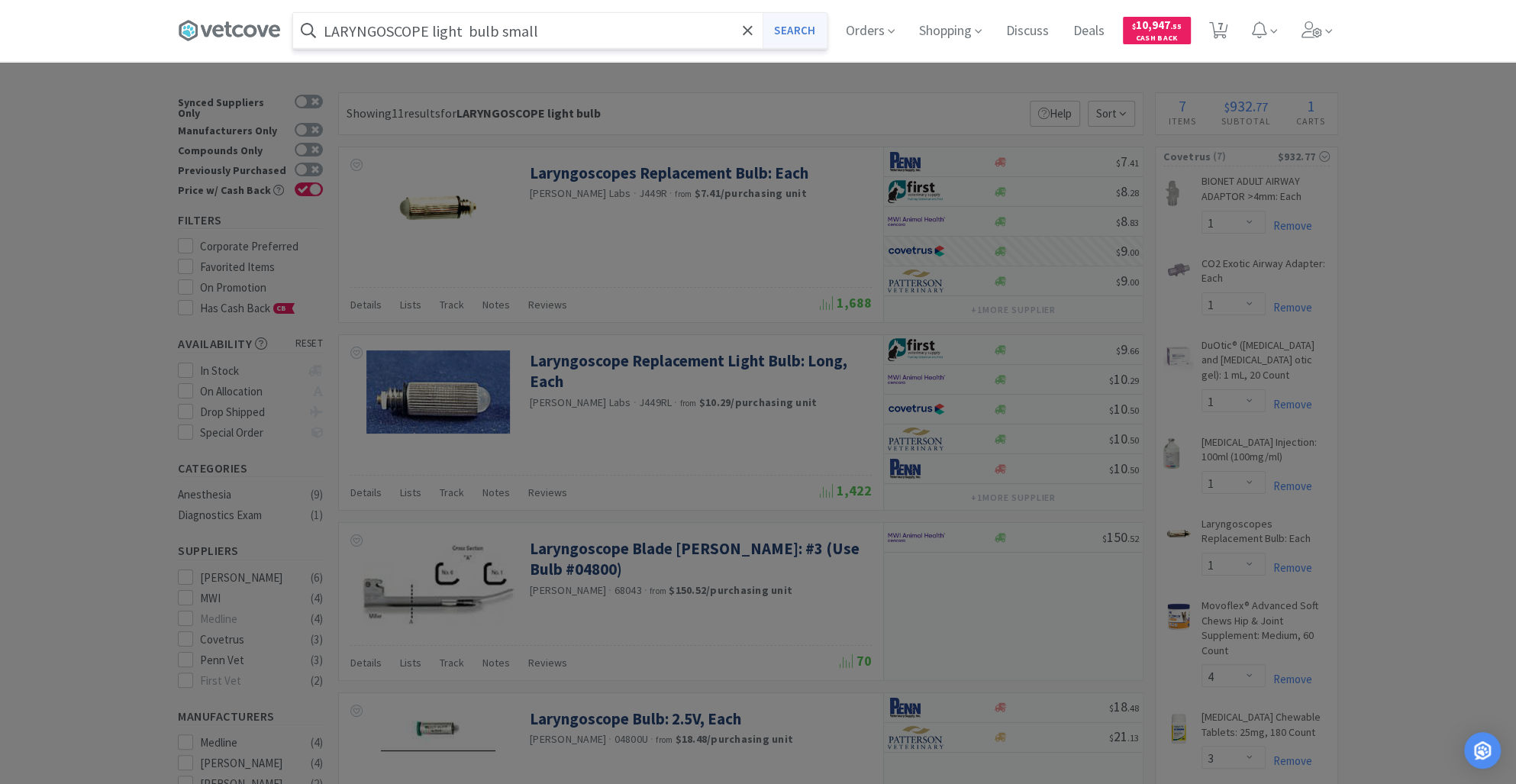
click at [795, 39] on button "Search" at bounding box center [795, 31] width 64 height 35
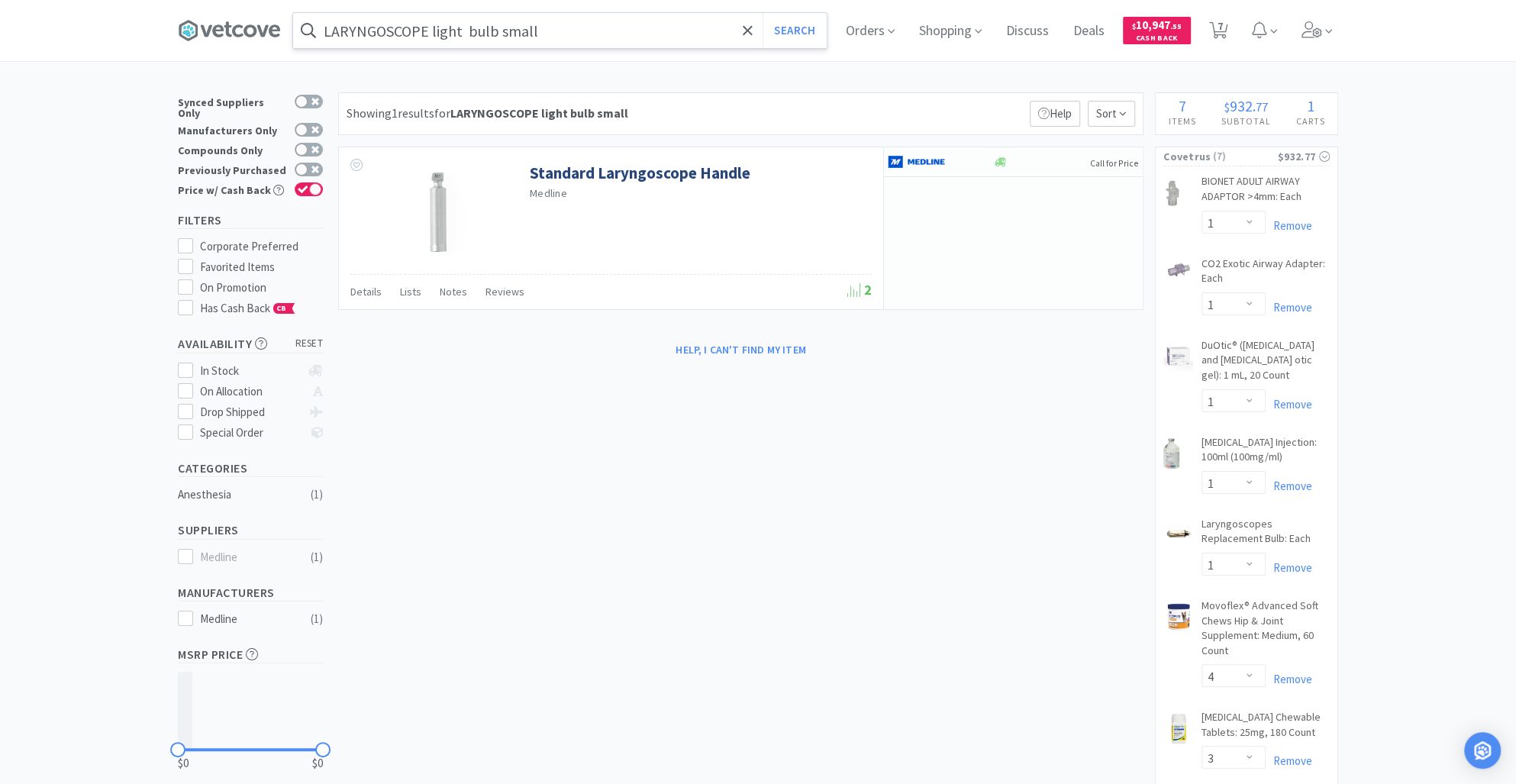
click at [563, 36] on input "LARYNGOSCOPE light bulb small" at bounding box center [560, 31] width 534 height 35
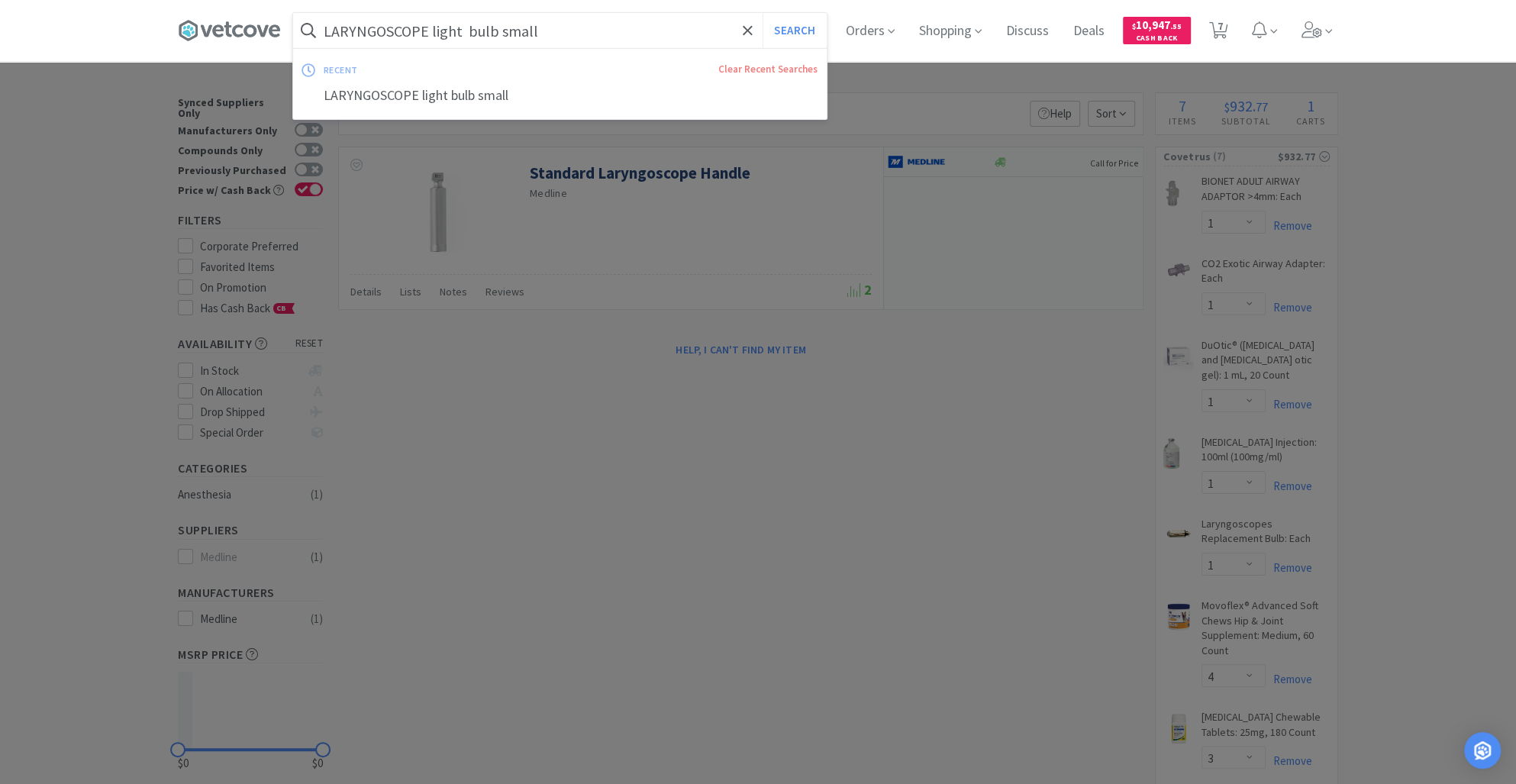
click at [563, 36] on input "LARYNGOSCOPE light bulb small" at bounding box center [560, 31] width 534 height 35
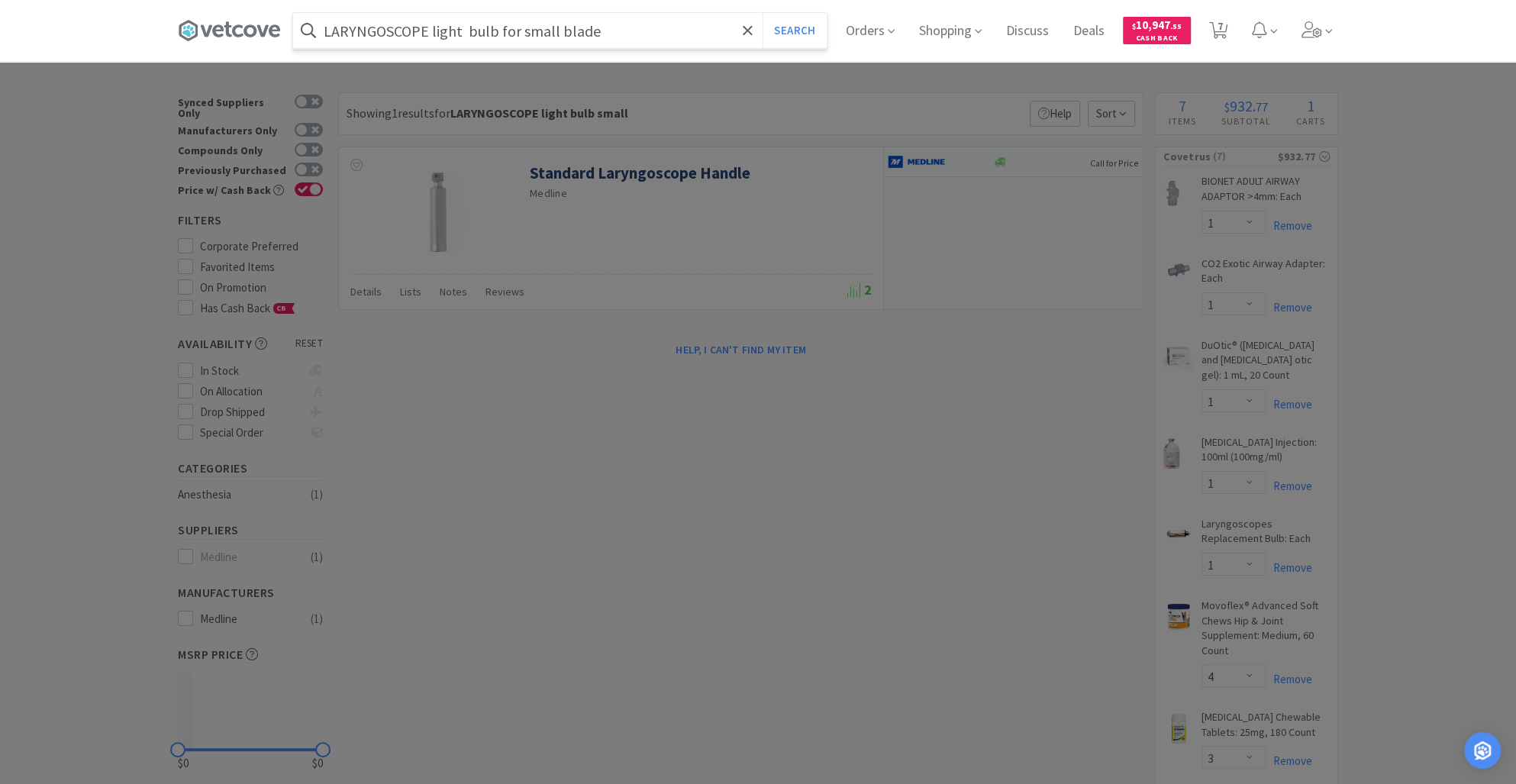
type input "LARYNGOSCOPE light bulb for small blade"
click at [763, 13] on button "Search" at bounding box center [795, 31] width 64 height 35
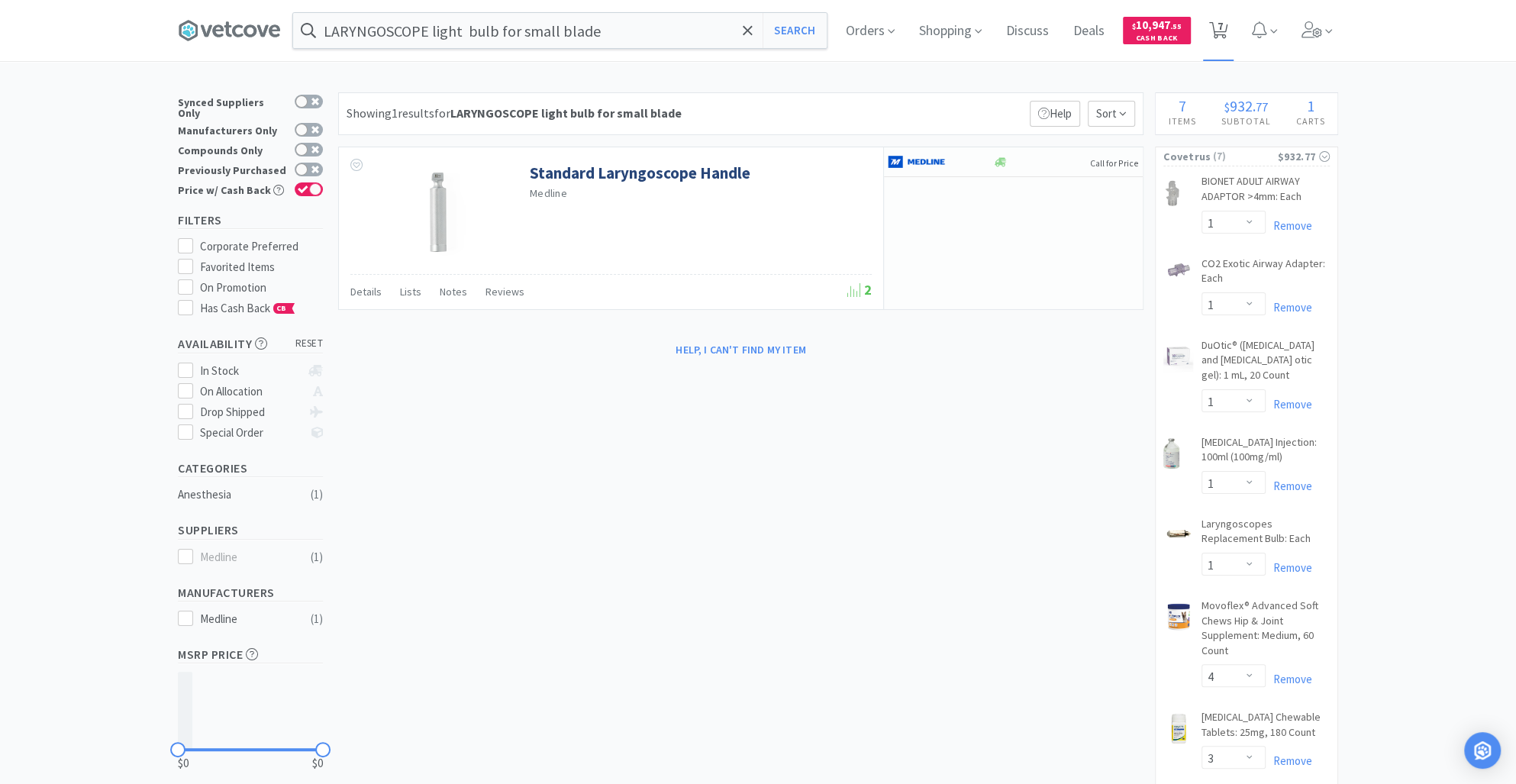
click at [1222, 27] on icon at bounding box center [1219, 30] width 19 height 17
select select "1"
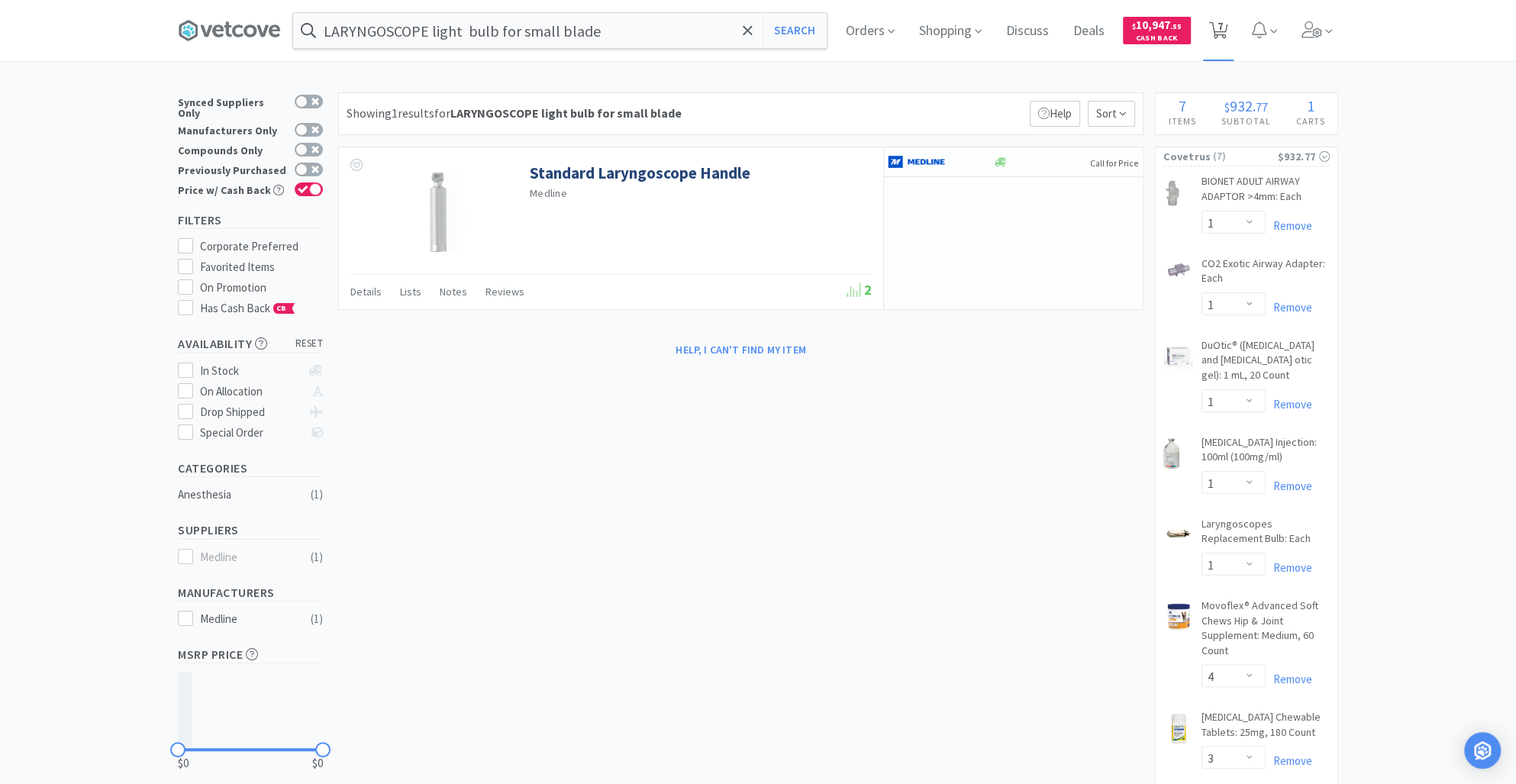
select select "1"
select select "4"
select select "3"
